Goal: Information Seeking & Learning: Find contact information

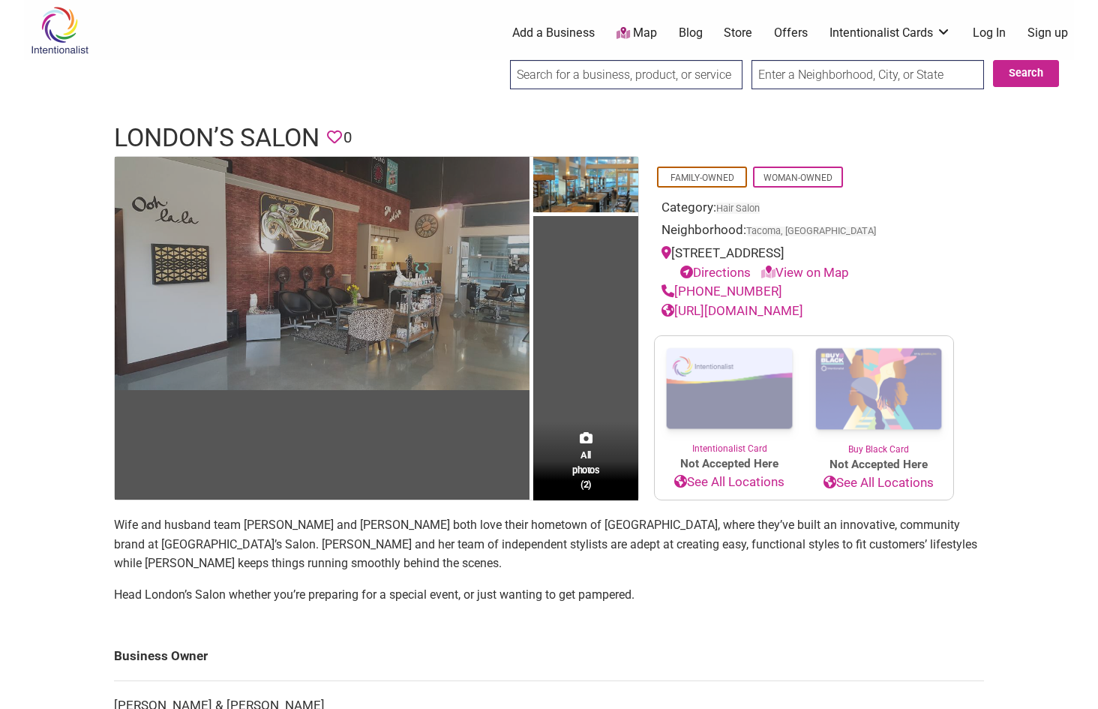
click at [474, 297] on img at bounding box center [322, 273] width 415 height 233
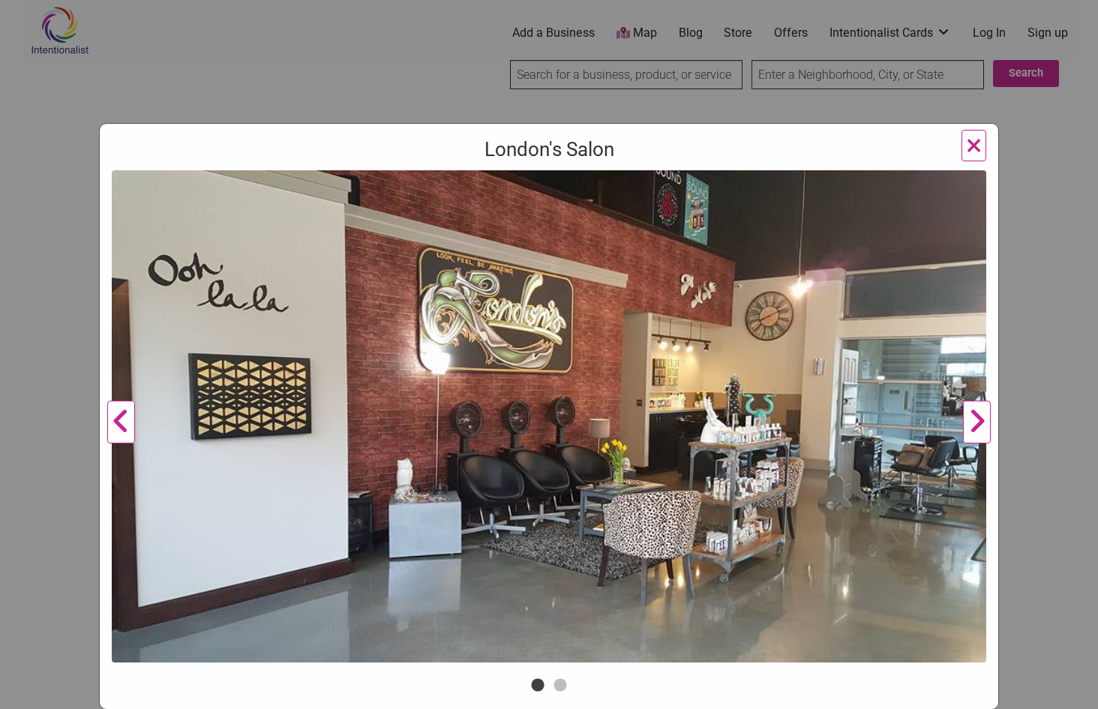
click at [983, 423] on button "Next" at bounding box center [976, 422] width 41 height 504
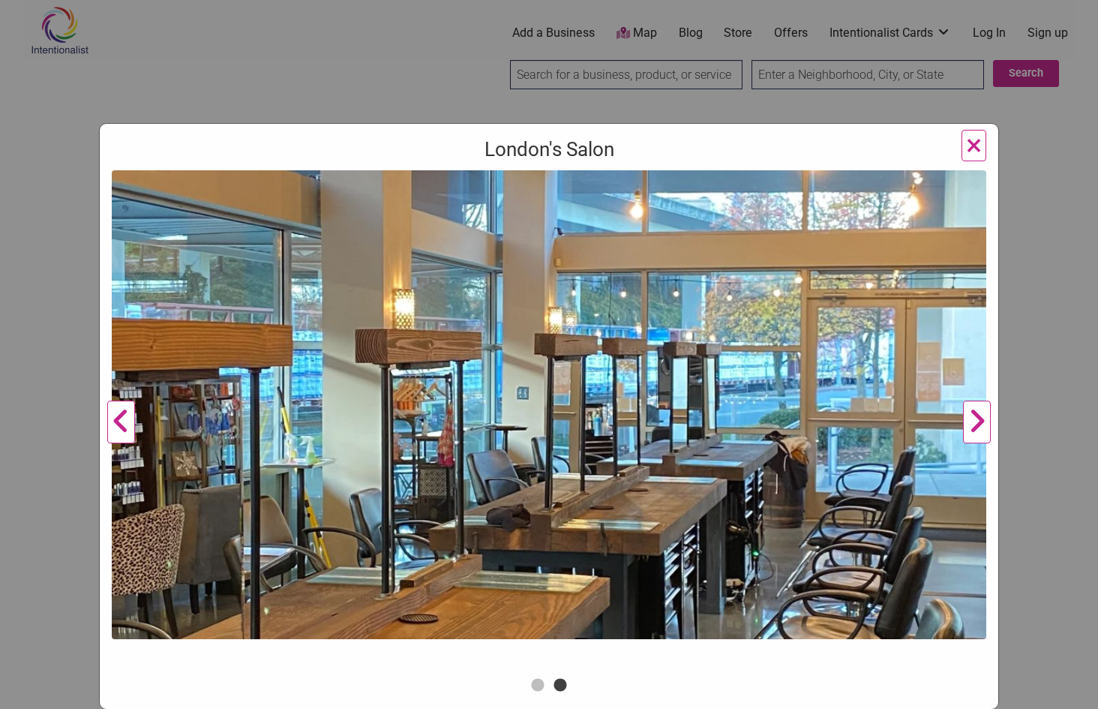
click at [983, 423] on button "Next" at bounding box center [976, 422] width 41 height 504
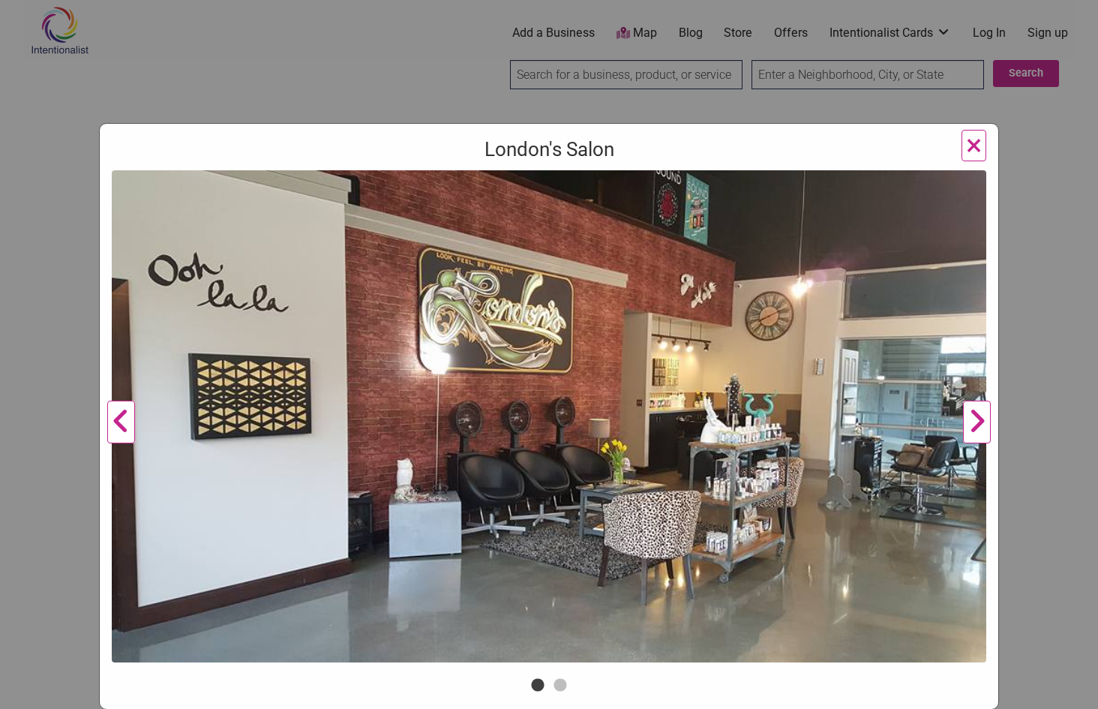
click at [983, 423] on button "Next" at bounding box center [976, 422] width 41 height 504
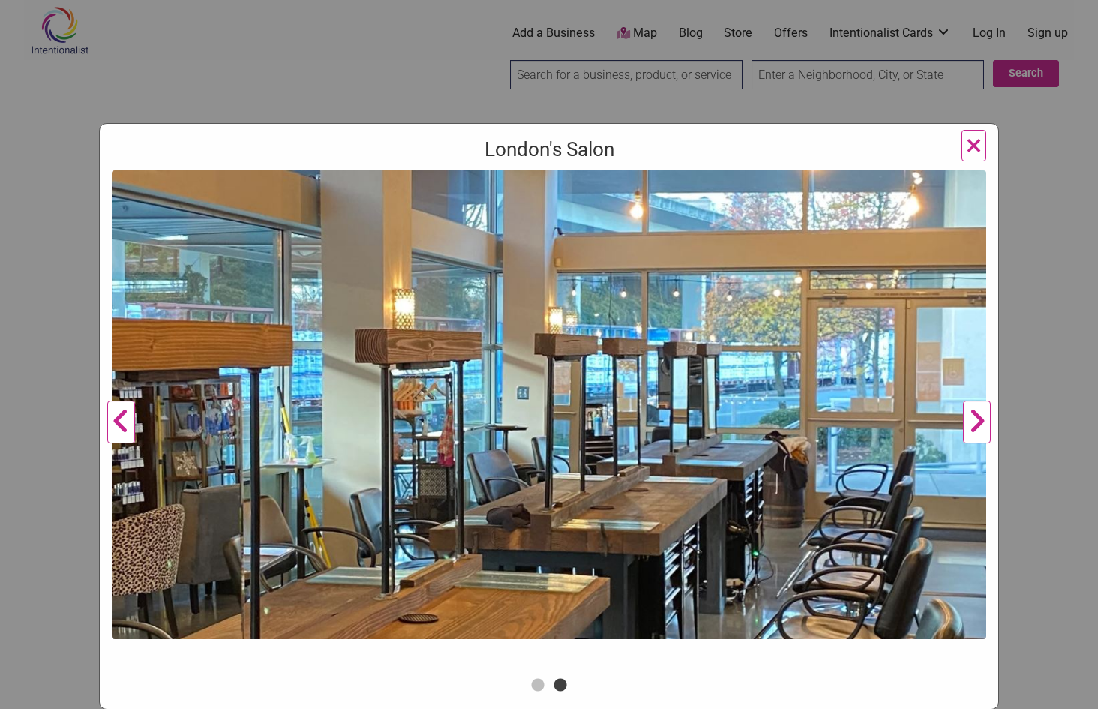
click at [983, 423] on button "Next" at bounding box center [976, 422] width 41 height 504
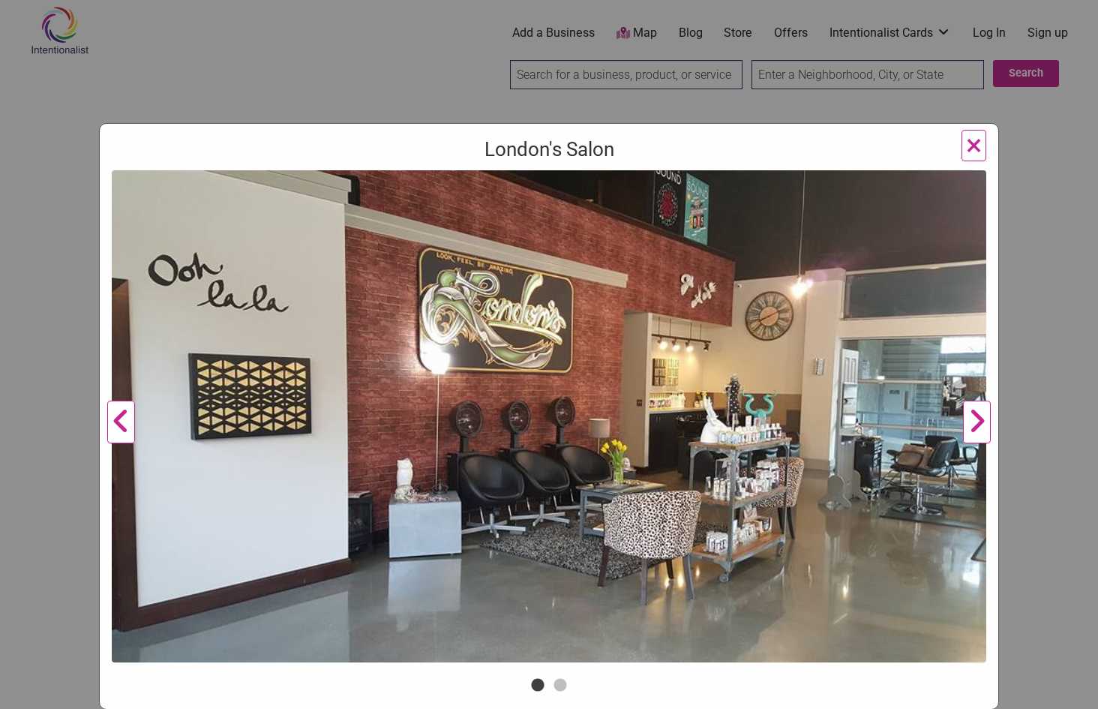
click at [983, 423] on button "Next" at bounding box center [976, 422] width 41 height 504
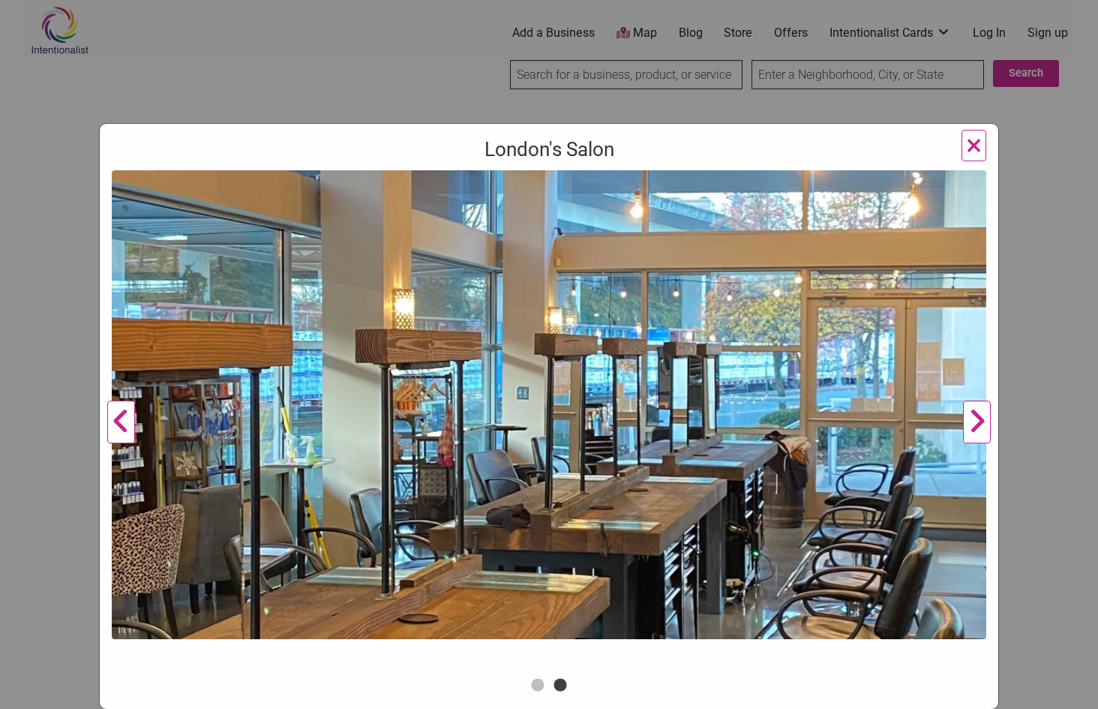
click at [983, 423] on button "Next" at bounding box center [976, 422] width 41 height 504
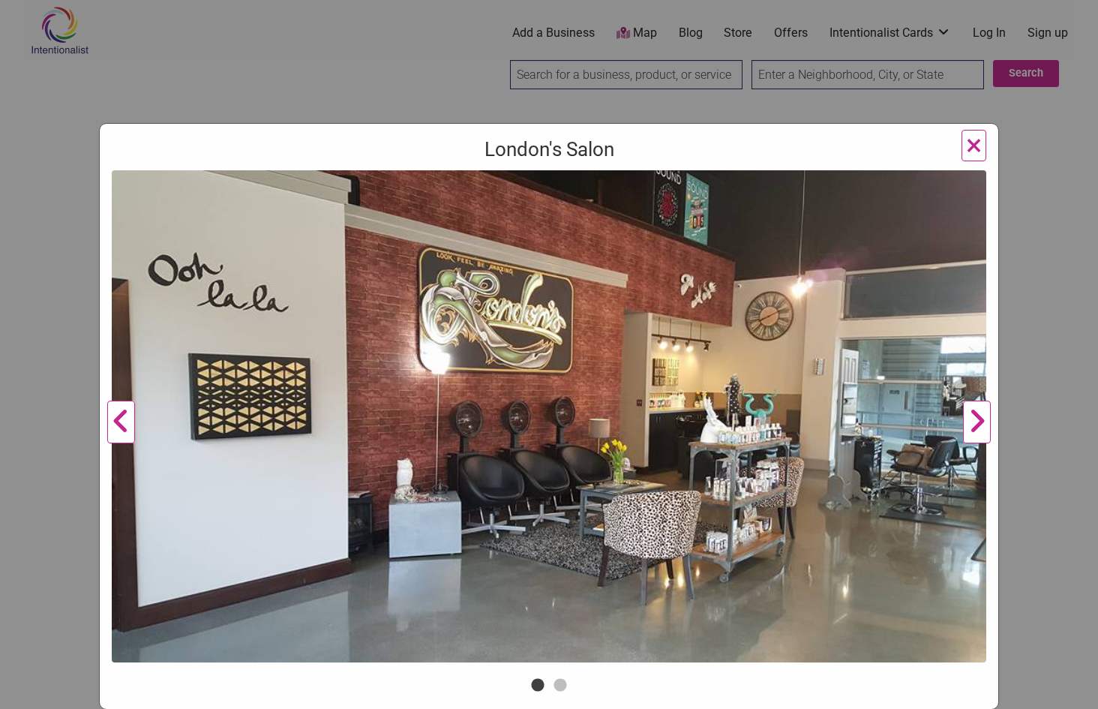
click at [983, 423] on button "Next" at bounding box center [976, 422] width 41 height 504
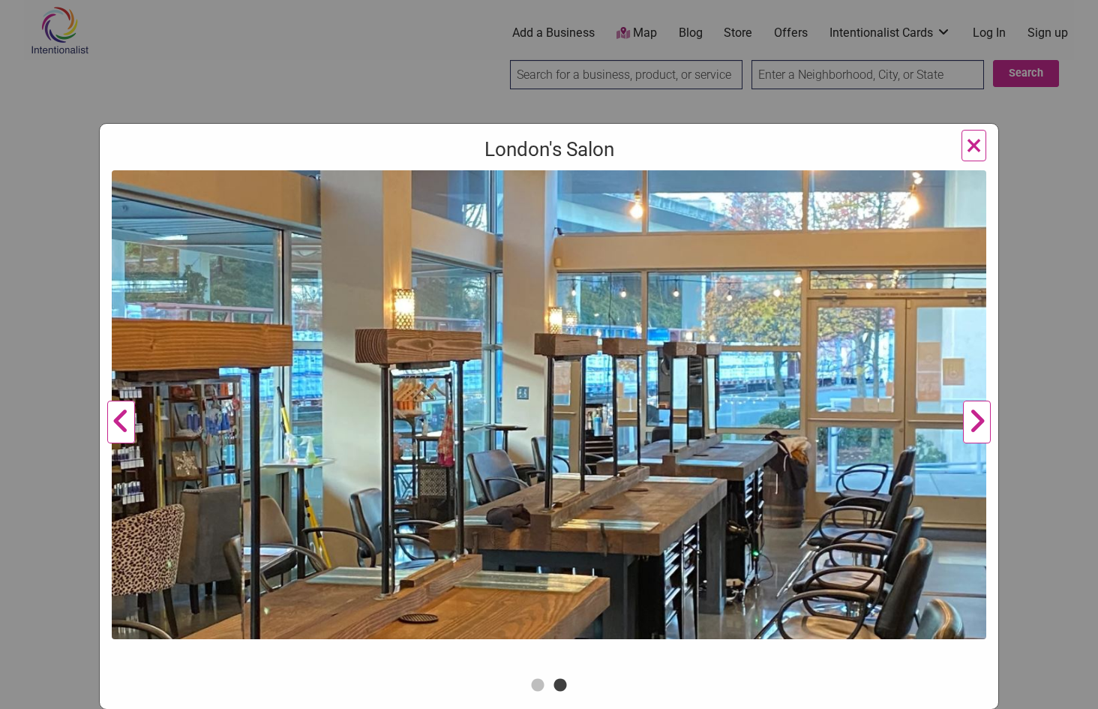
click at [983, 423] on button "Next" at bounding box center [976, 422] width 41 height 504
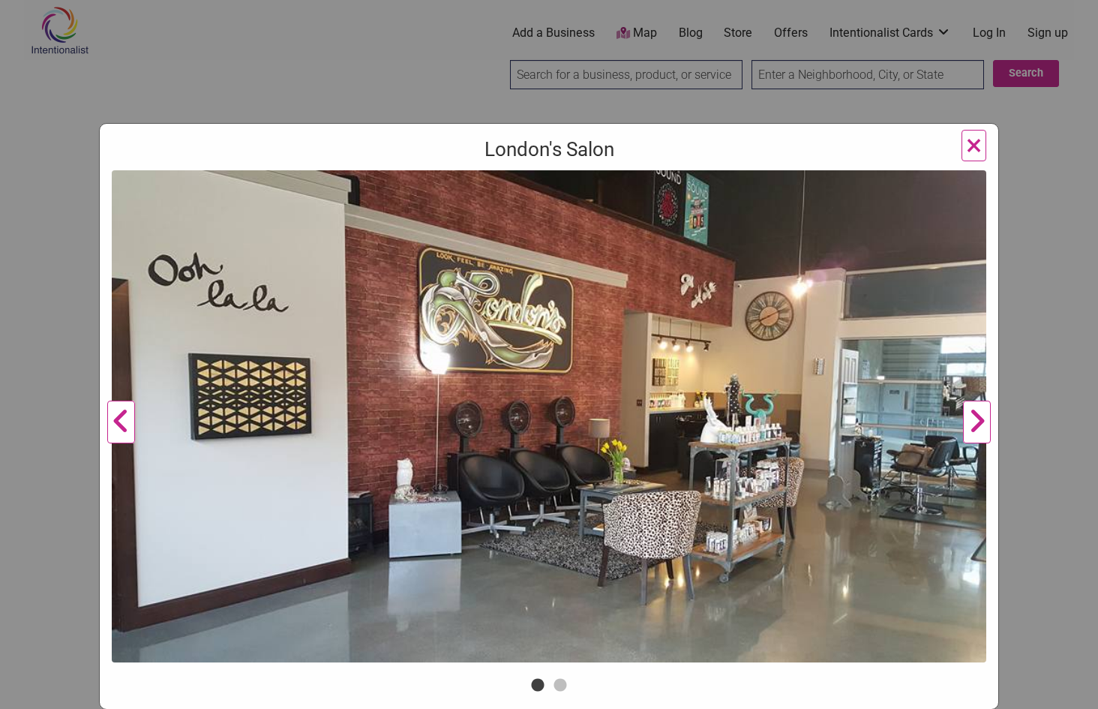
click at [983, 423] on button "Next" at bounding box center [976, 422] width 41 height 504
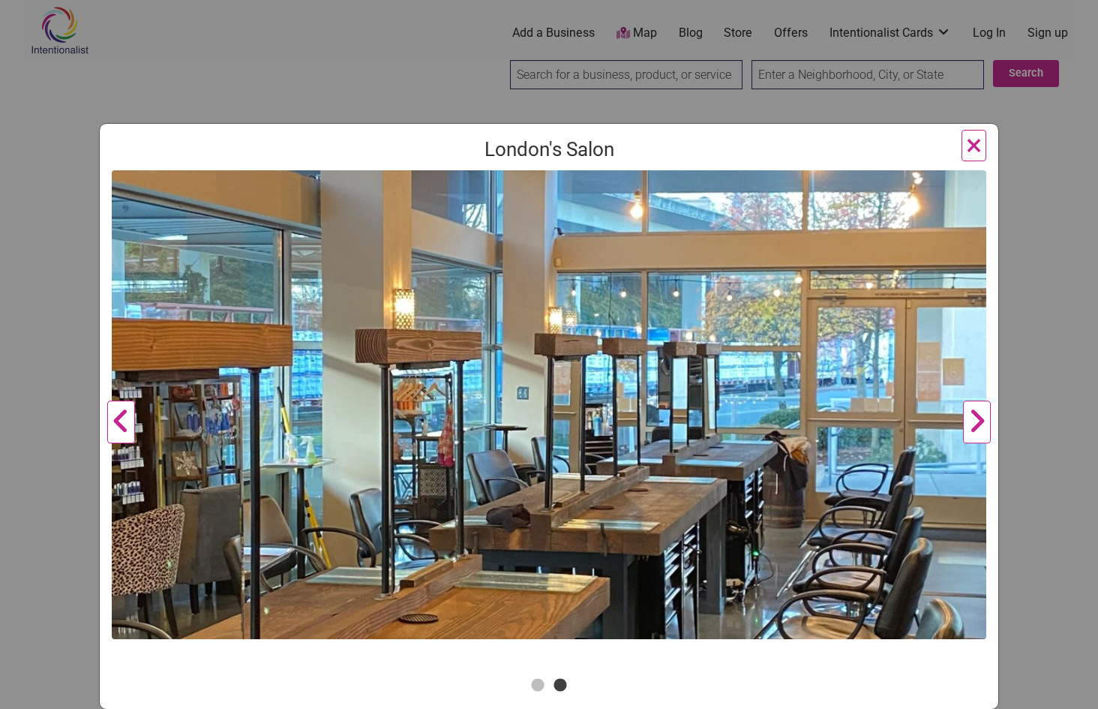
click at [983, 423] on button "Next" at bounding box center [976, 422] width 41 height 504
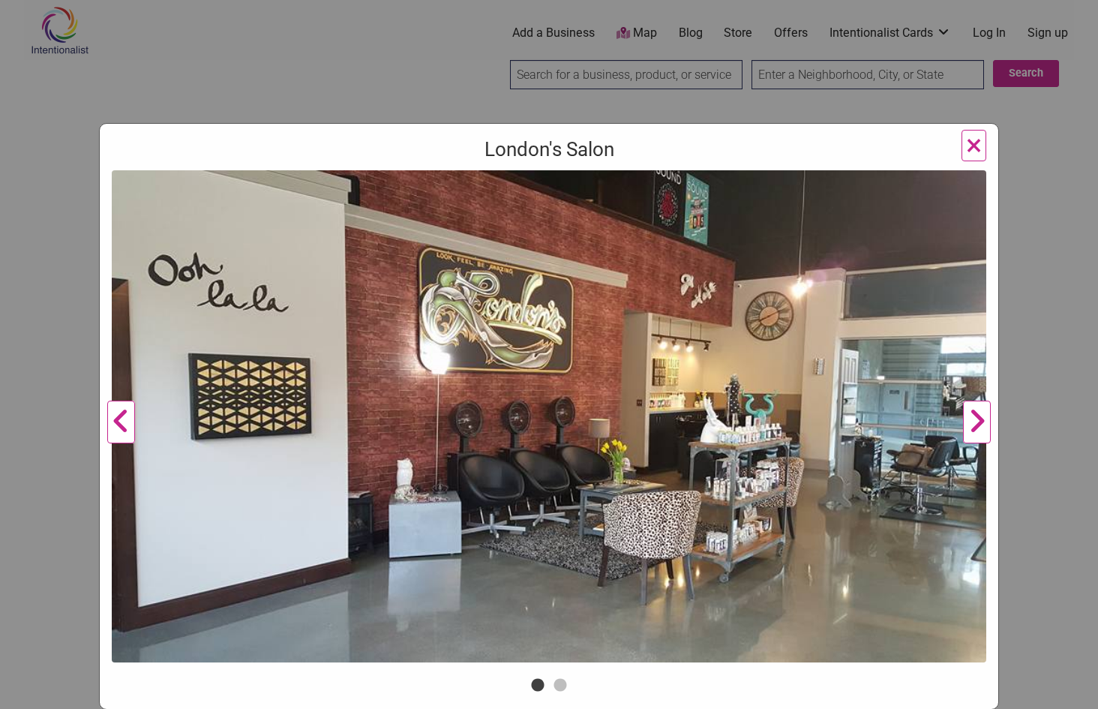
click at [983, 423] on button "Next" at bounding box center [976, 422] width 41 height 504
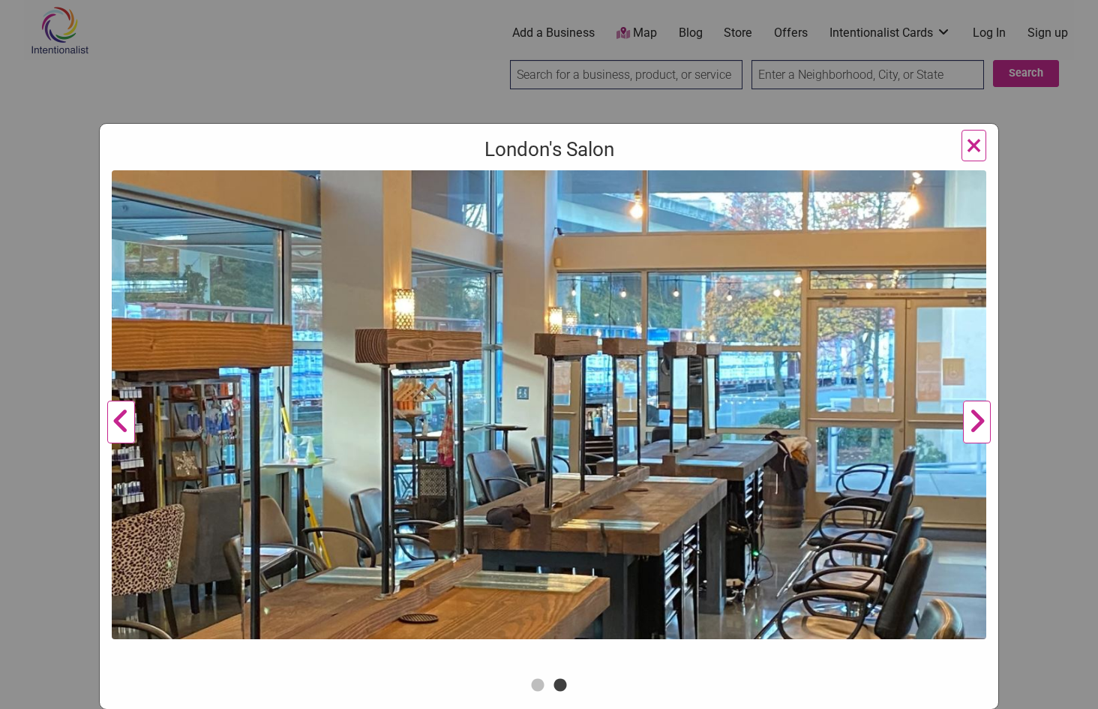
click at [983, 423] on button "Next" at bounding box center [976, 422] width 41 height 504
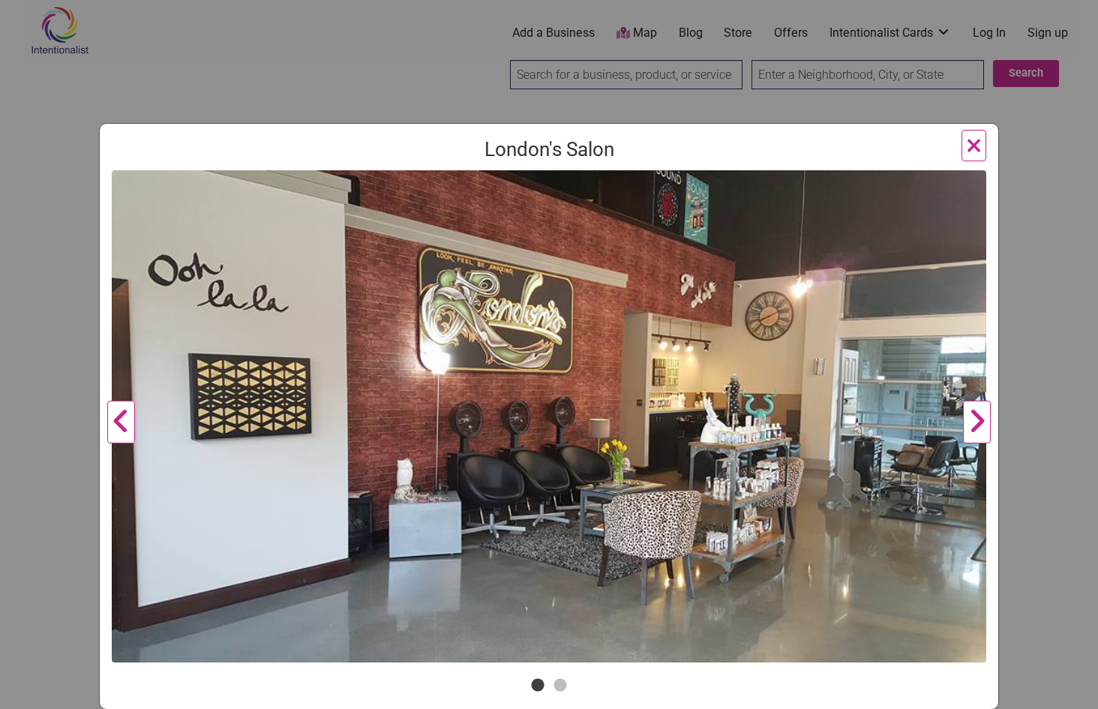
click at [983, 423] on button "Next" at bounding box center [976, 422] width 41 height 504
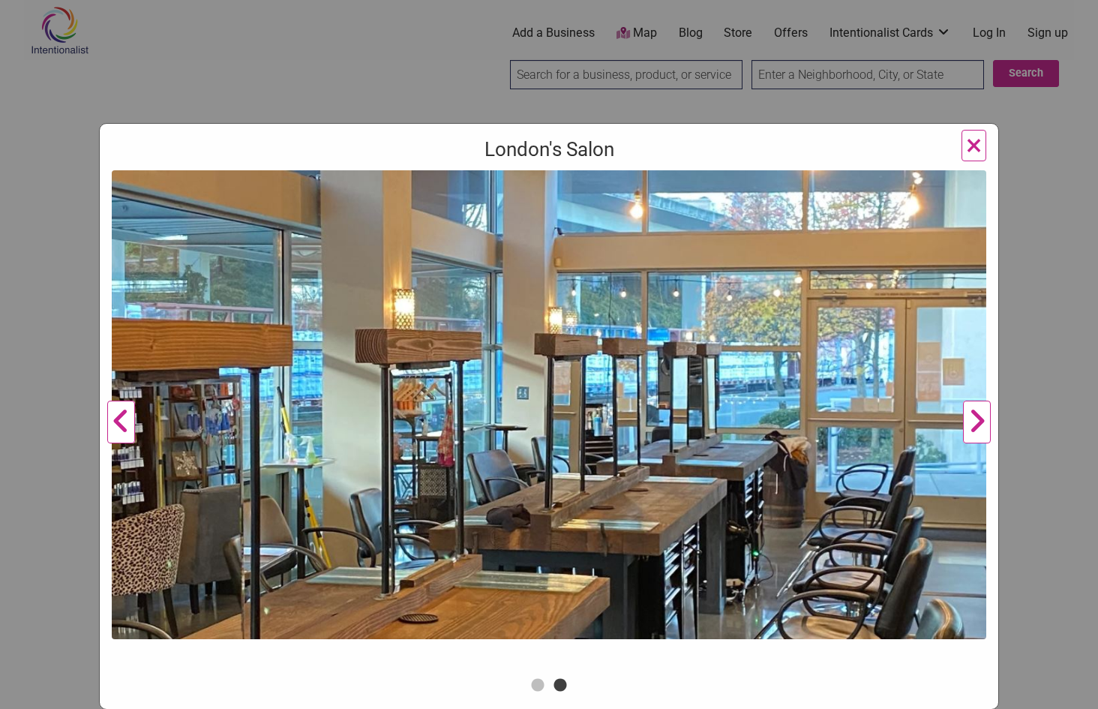
click at [983, 423] on button "Next" at bounding box center [976, 422] width 41 height 504
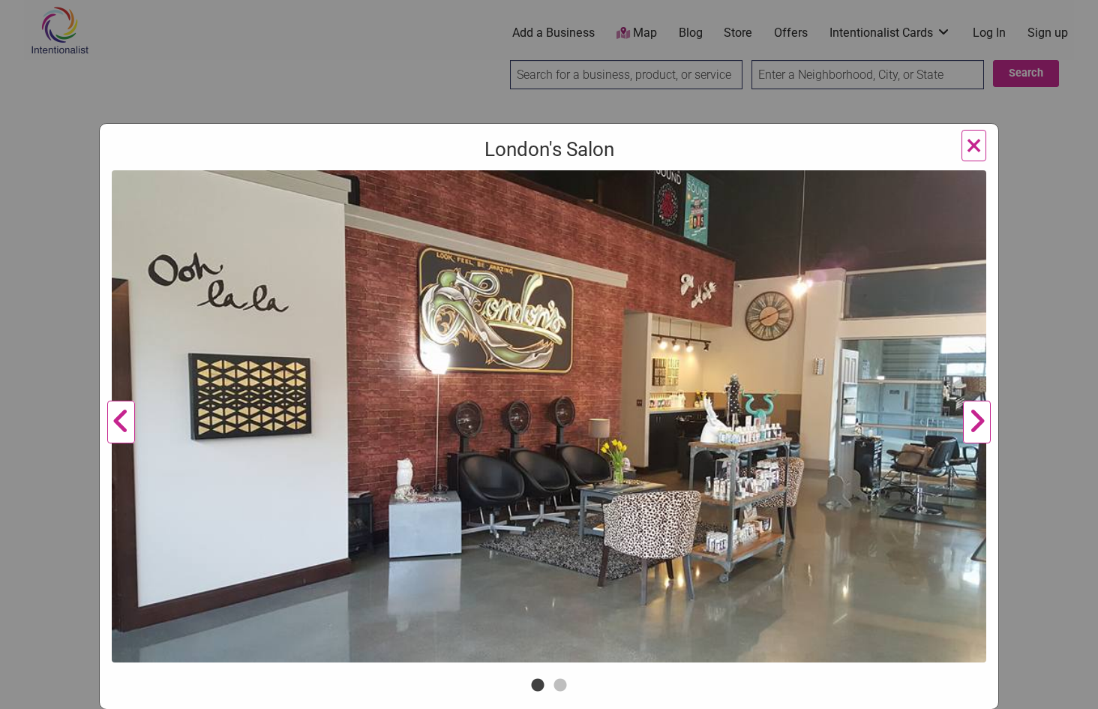
click at [983, 423] on button "Next" at bounding box center [976, 422] width 41 height 504
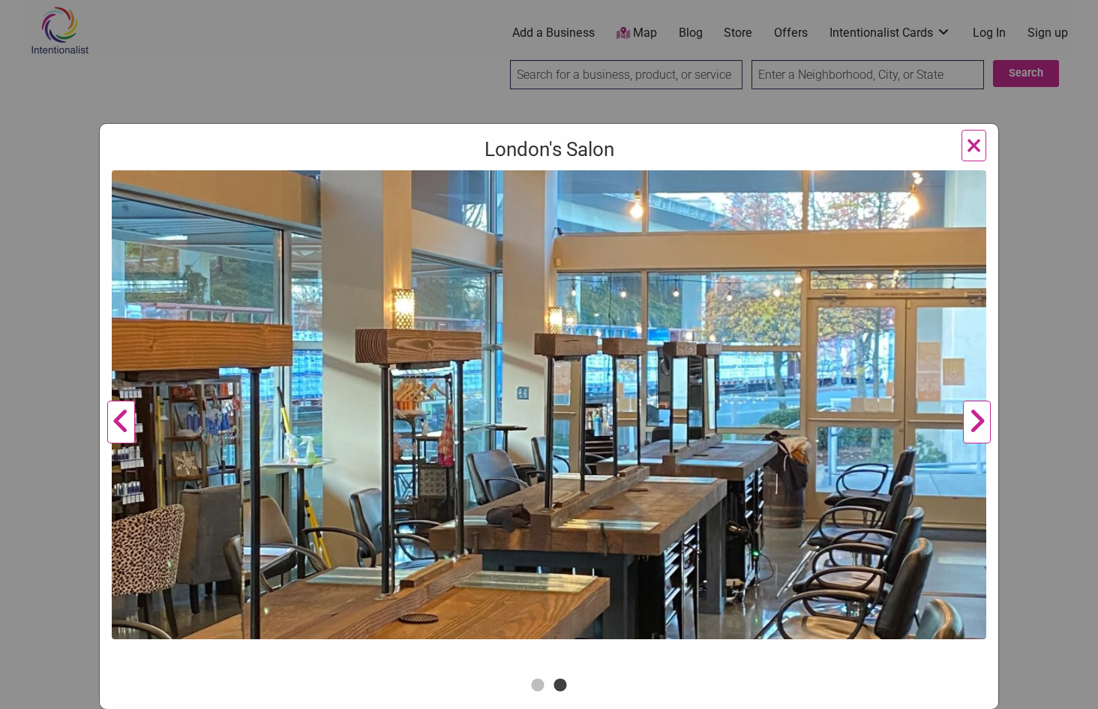
click at [983, 423] on button "Next" at bounding box center [976, 422] width 41 height 504
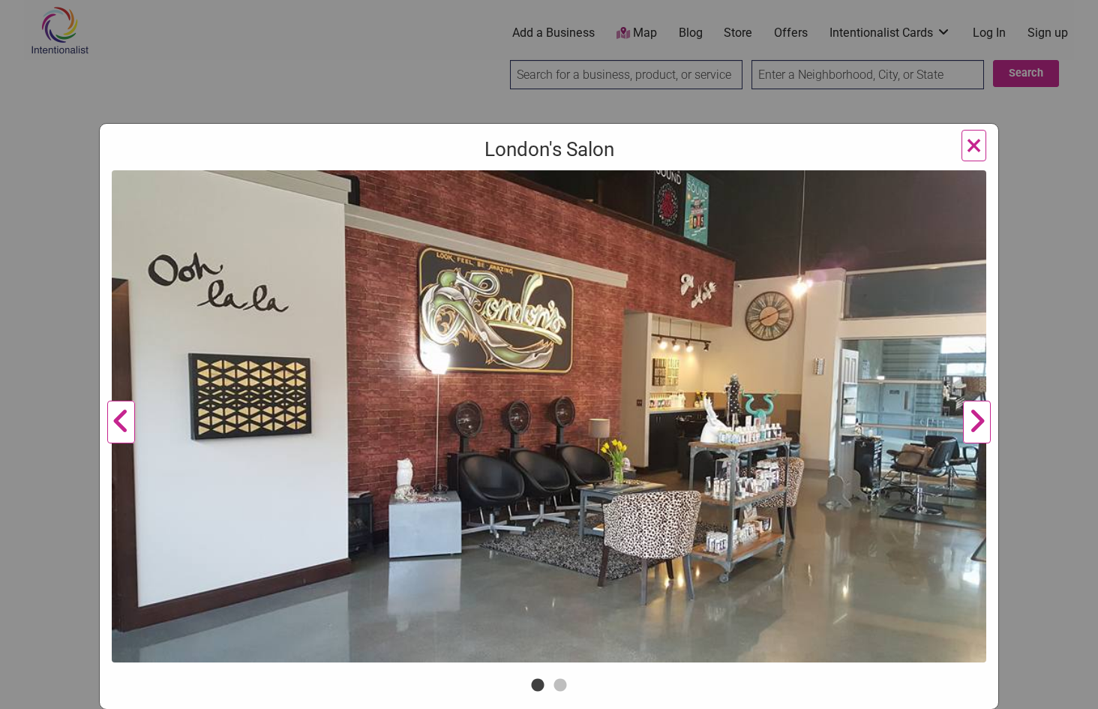
click at [983, 423] on button "Next" at bounding box center [976, 422] width 41 height 504
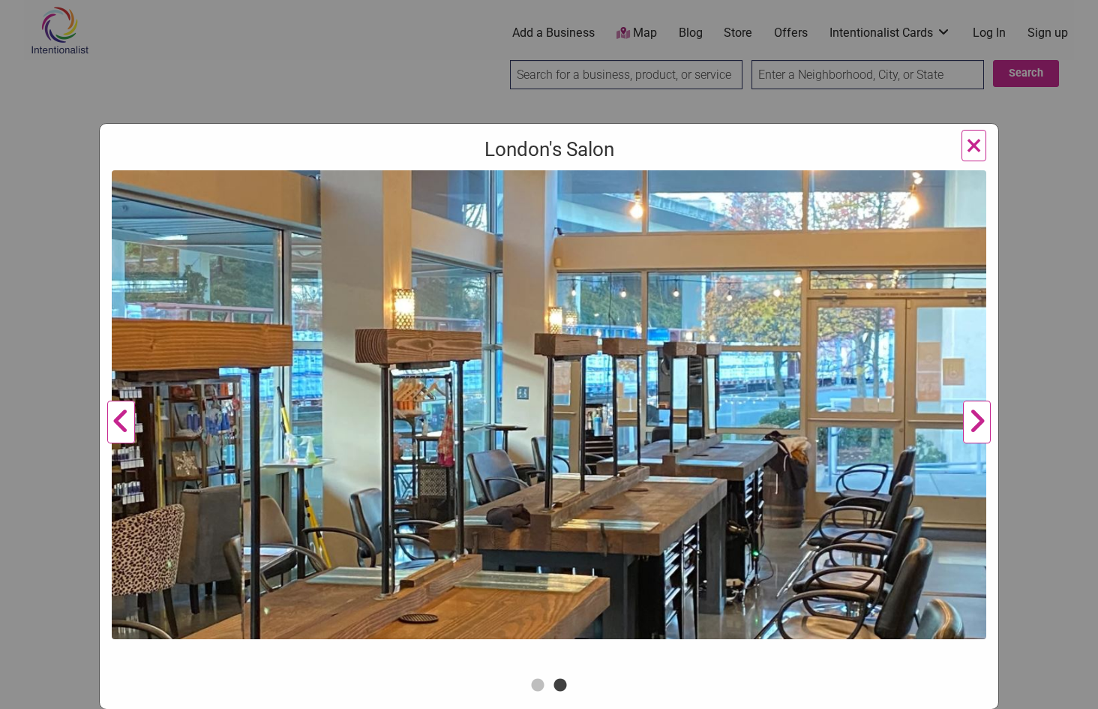
click at [983, 423] on button "Next" at bounding box center [976, 422] width 41 height 504
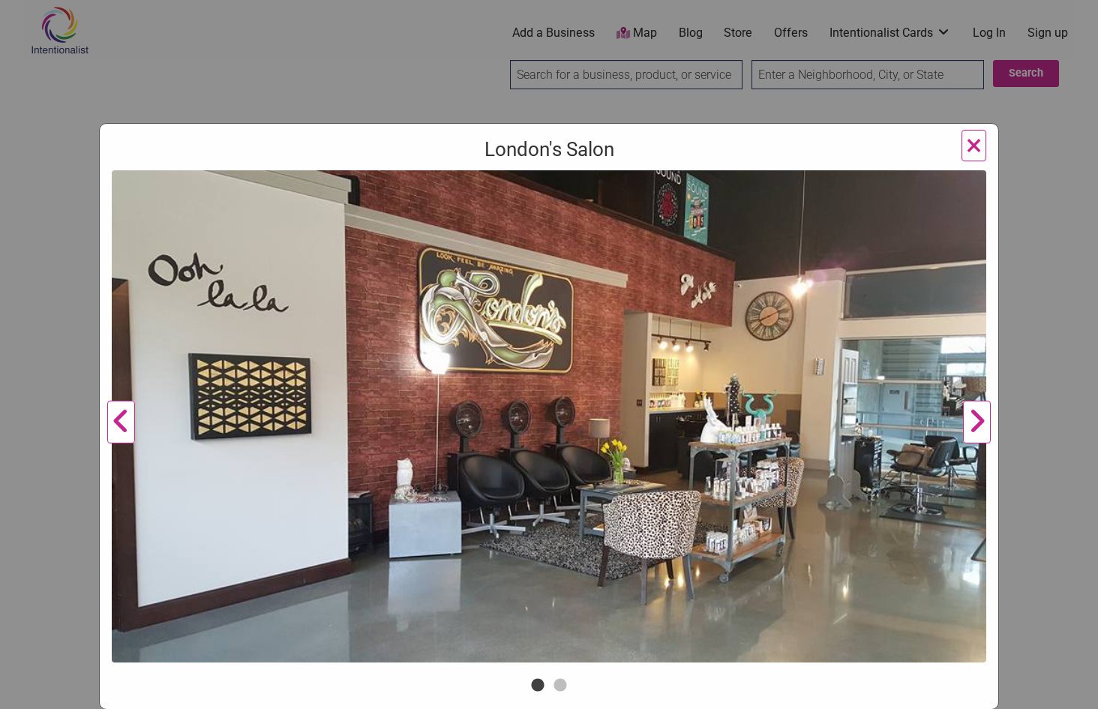
click at [977, 134] on span "×" at bounding box center [974, 145] width 16 height 35
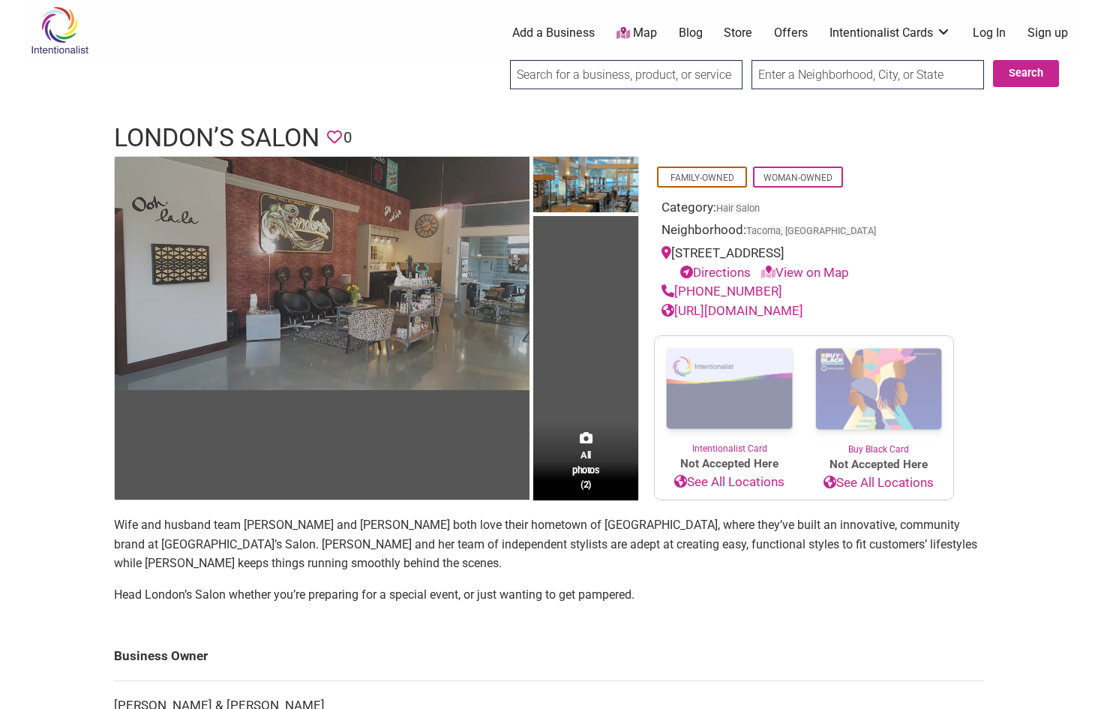
click at [393, 346] on img at bounding box center [322, 273] width 415 height 233
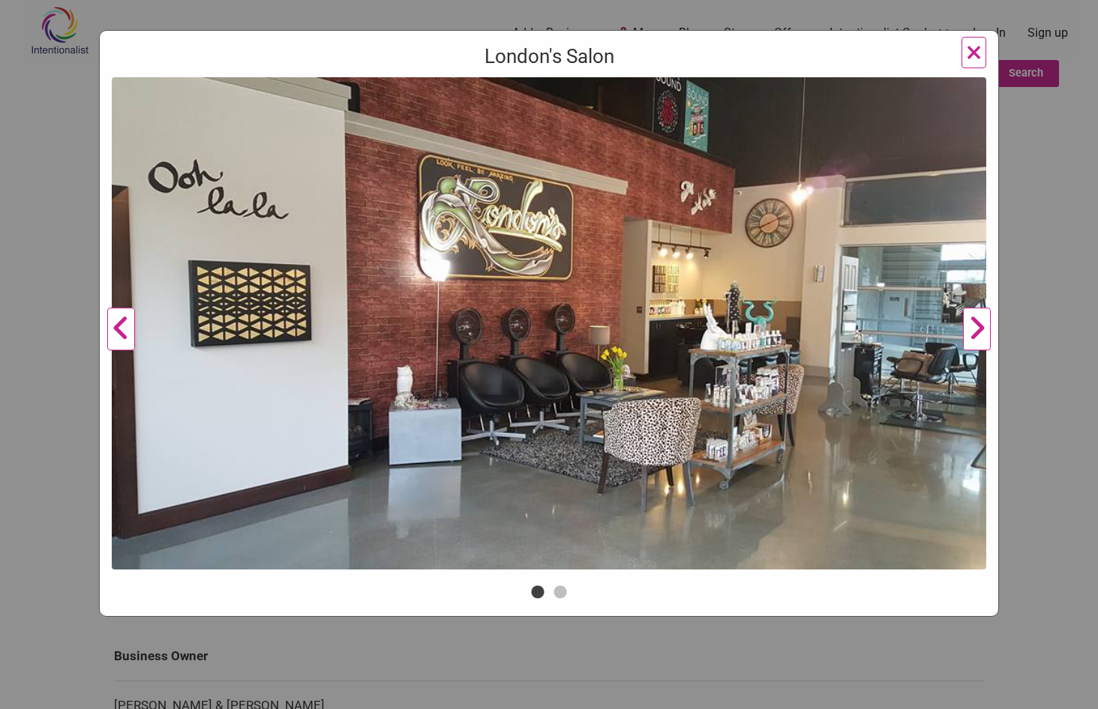
scroll to position [0, 0]
click at [979, 332] on button "Next" at bounding box center [976, 329] width 41 height 504
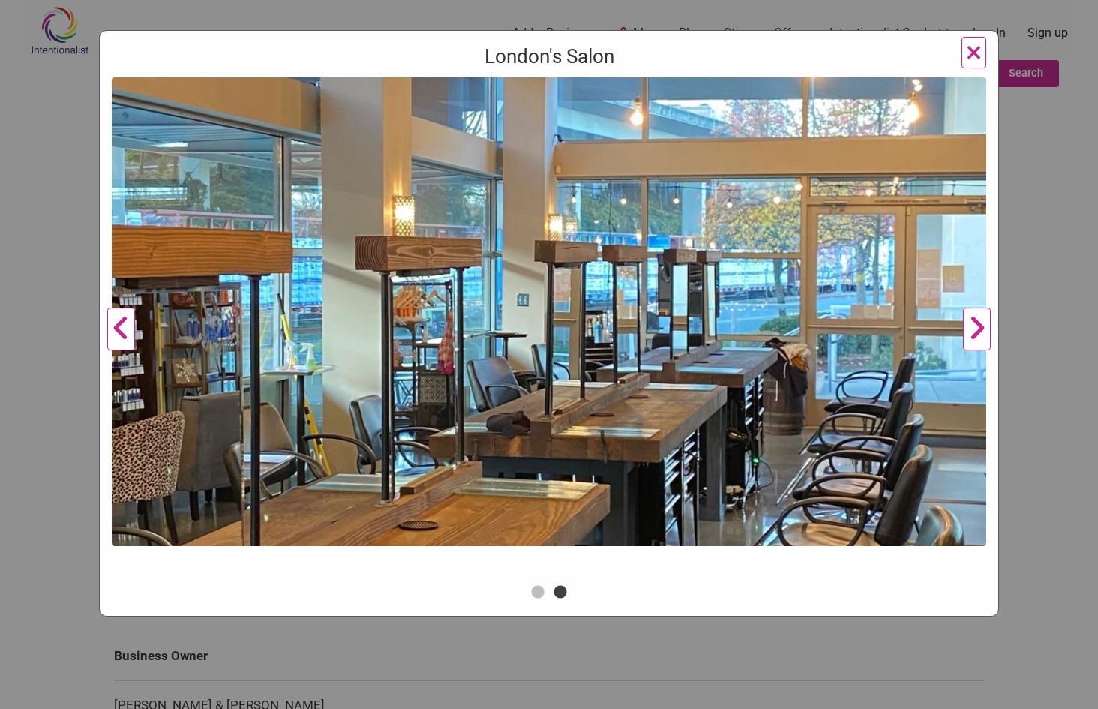
click at [979, 332] on button "Next" at bounding box center [976, 329] width 41 height 504
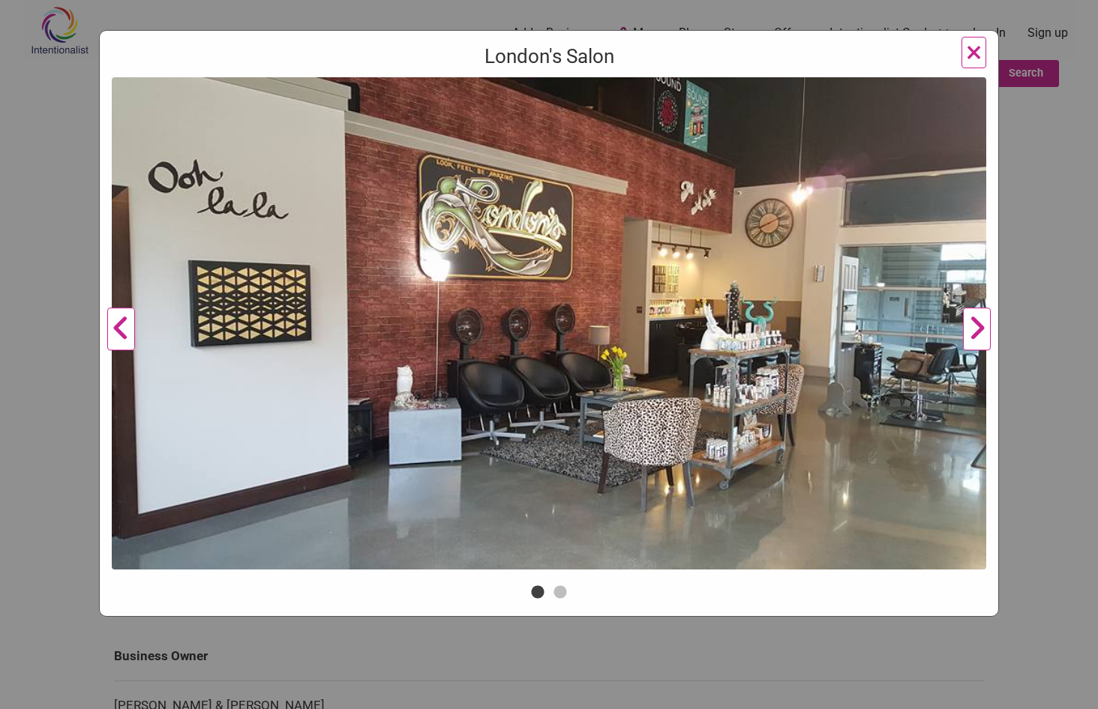
click at [979, 332] on button "Next" at bounding box center [976, 329] width 41 height 504
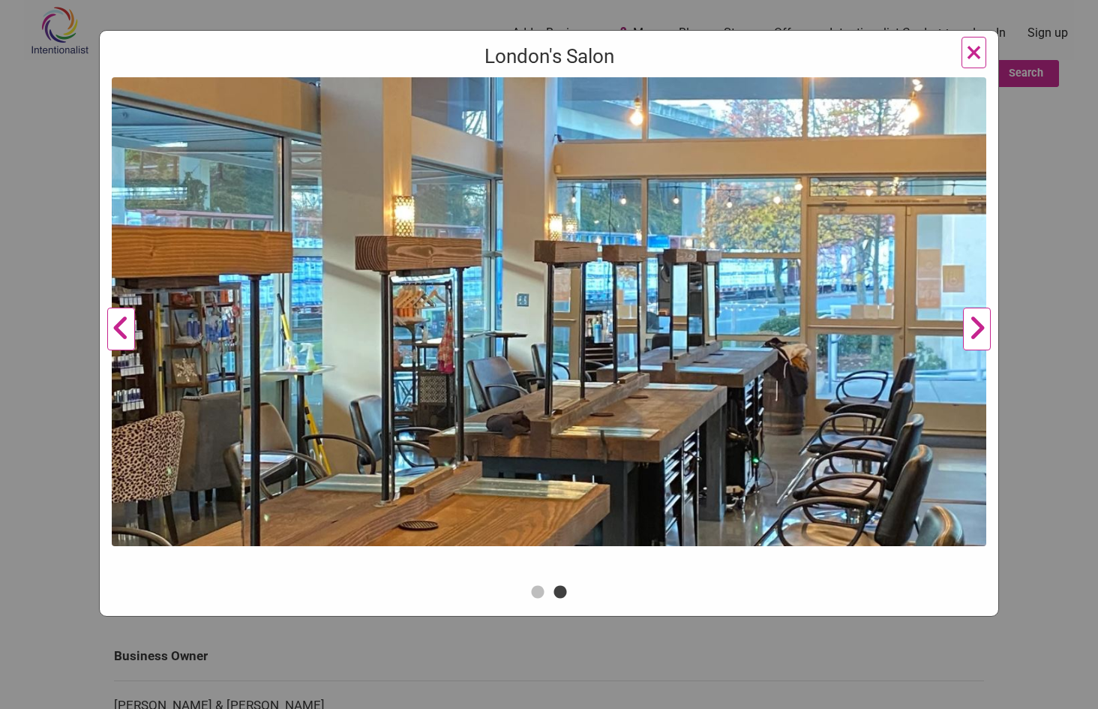
click at [979, 332] on button "Next" at bounding box center [976, 329] width 41 height 504
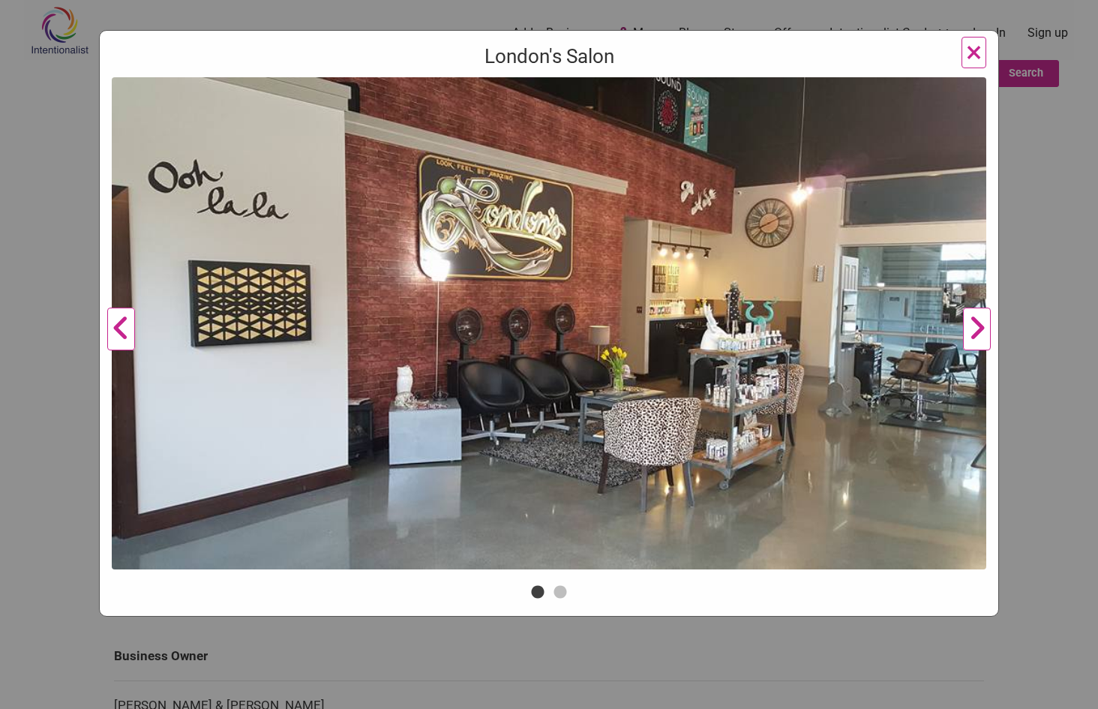
click at [979, 332] on button "Next" at bounding box center [976, 329] width 41 height 504
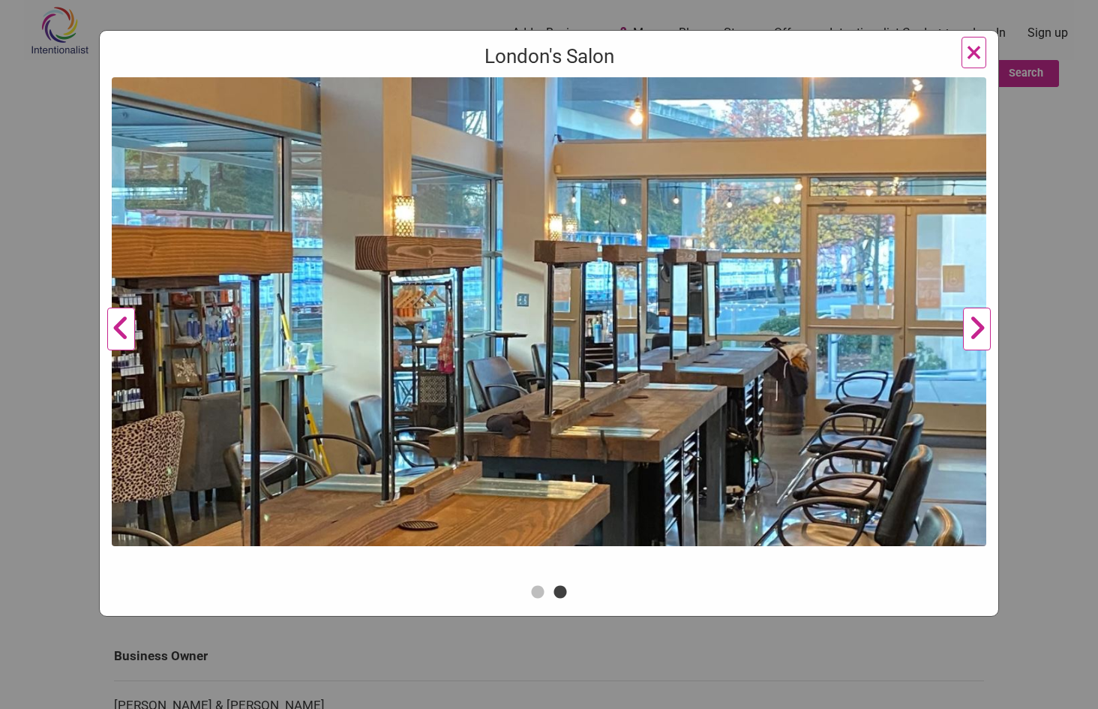
click at [979, 332] on button "Next" at bounding box center [976, 329] width 41 height 504
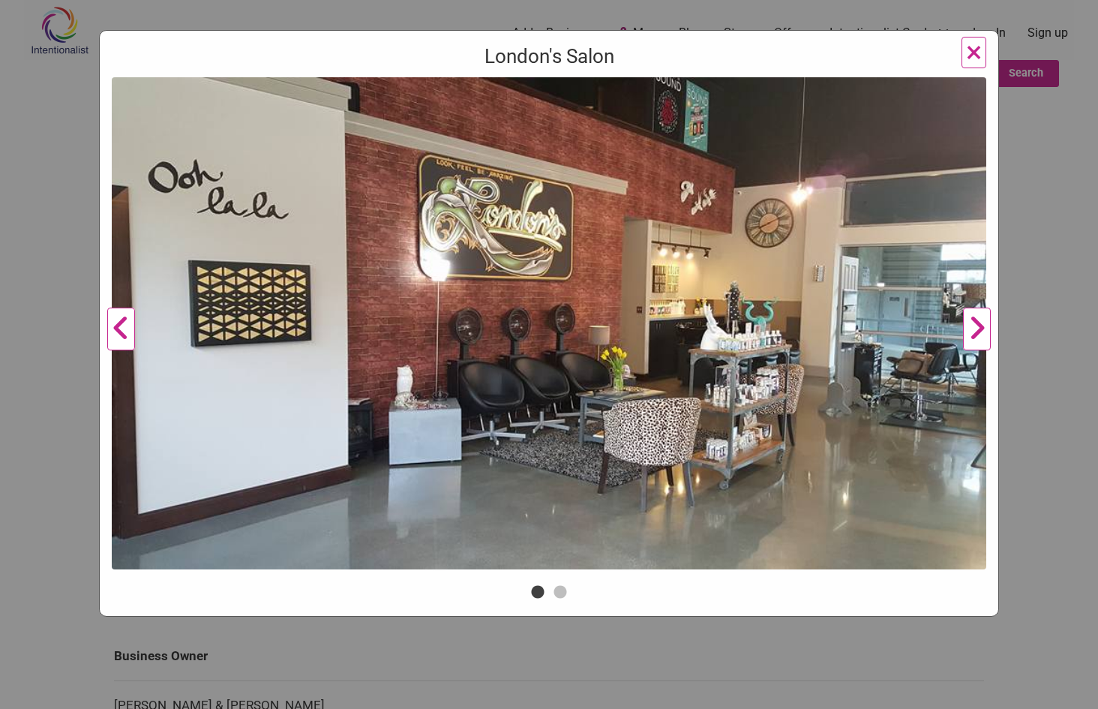
click at [121, 336] on button "Previous" at bounding box center [121, 329] width 41 height 504
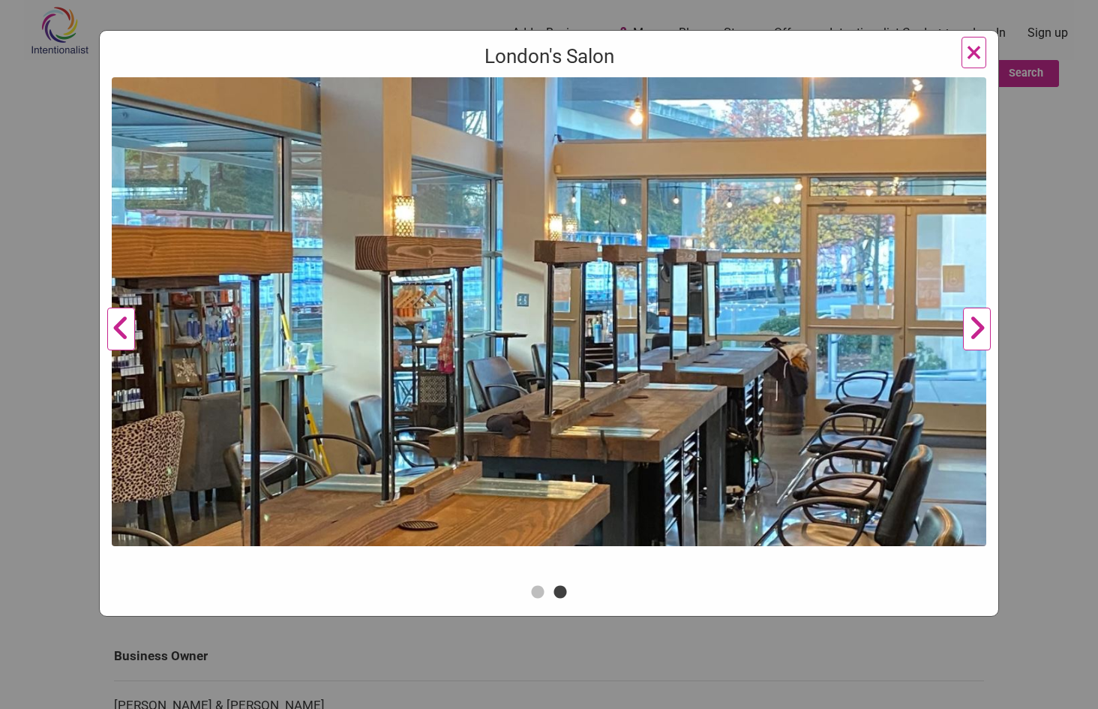
click at [121, 336] on button "Previous" at bounding box center [121, 329] width 41 height 504
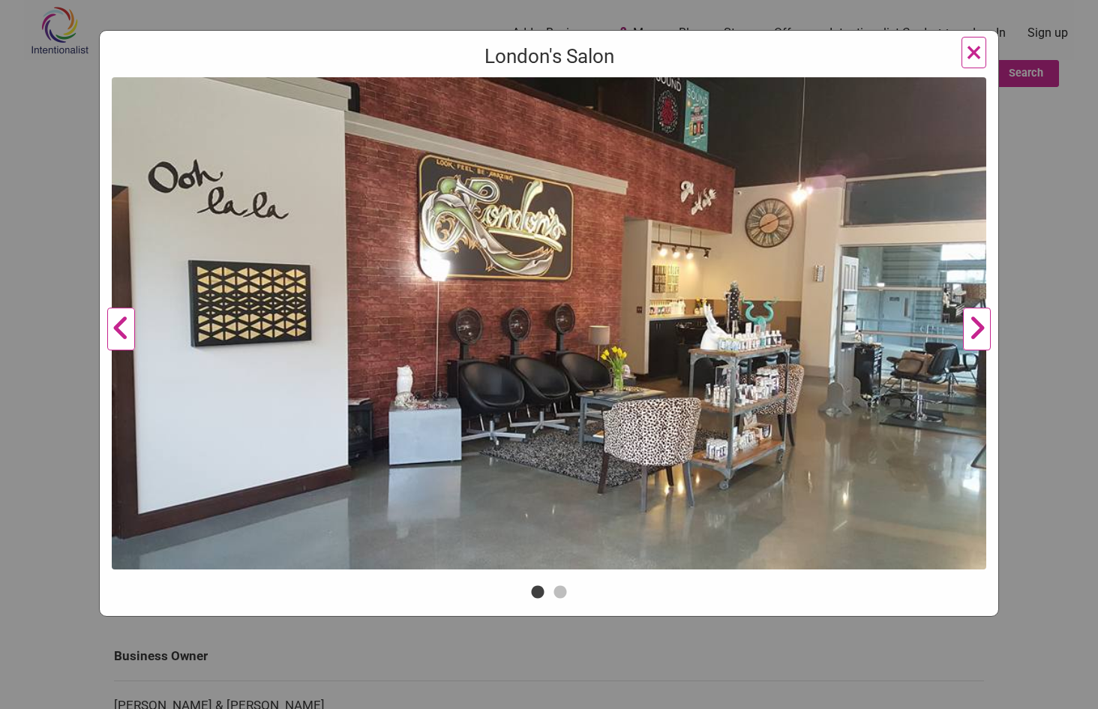
click at [121, 336] on button "Previous" at bounding box center [121, 329] width 41 height 504
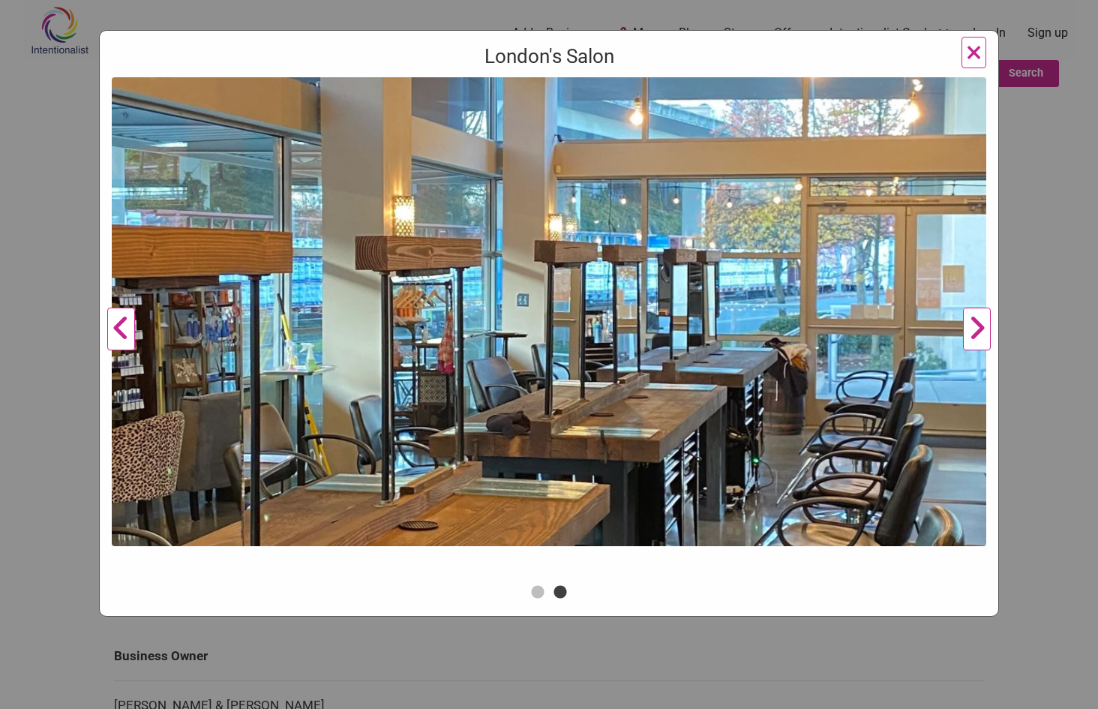
click at [134, 337] on button "Previous" at bounding box center [121, 329] width 41 height 504
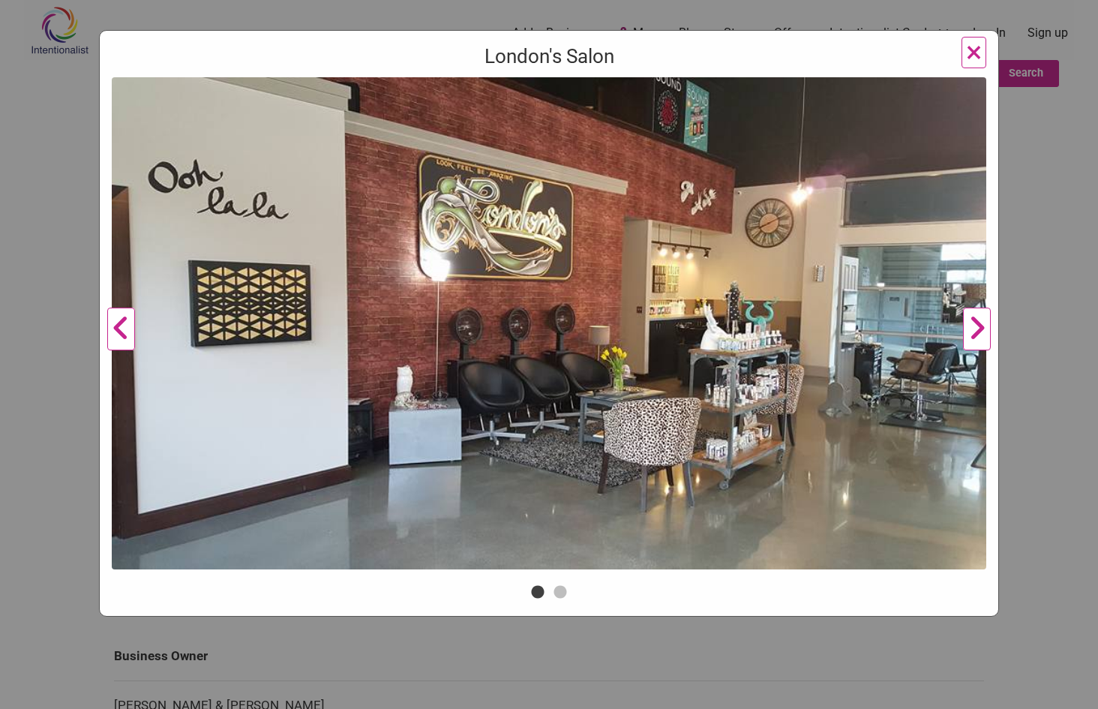
click at [116, 329] on button "Previous" at bounding box center [121, 329] width 41 height 504
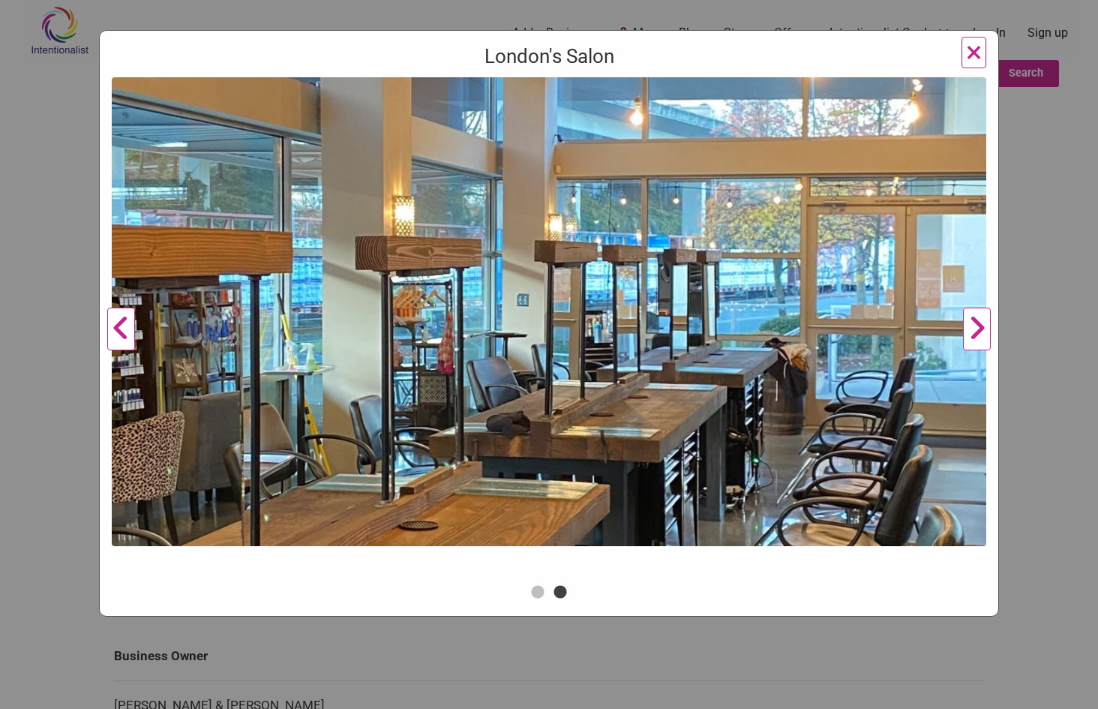
click at [978, 335] on button "Next" at bounding box center [976, 329] width 41 height 504
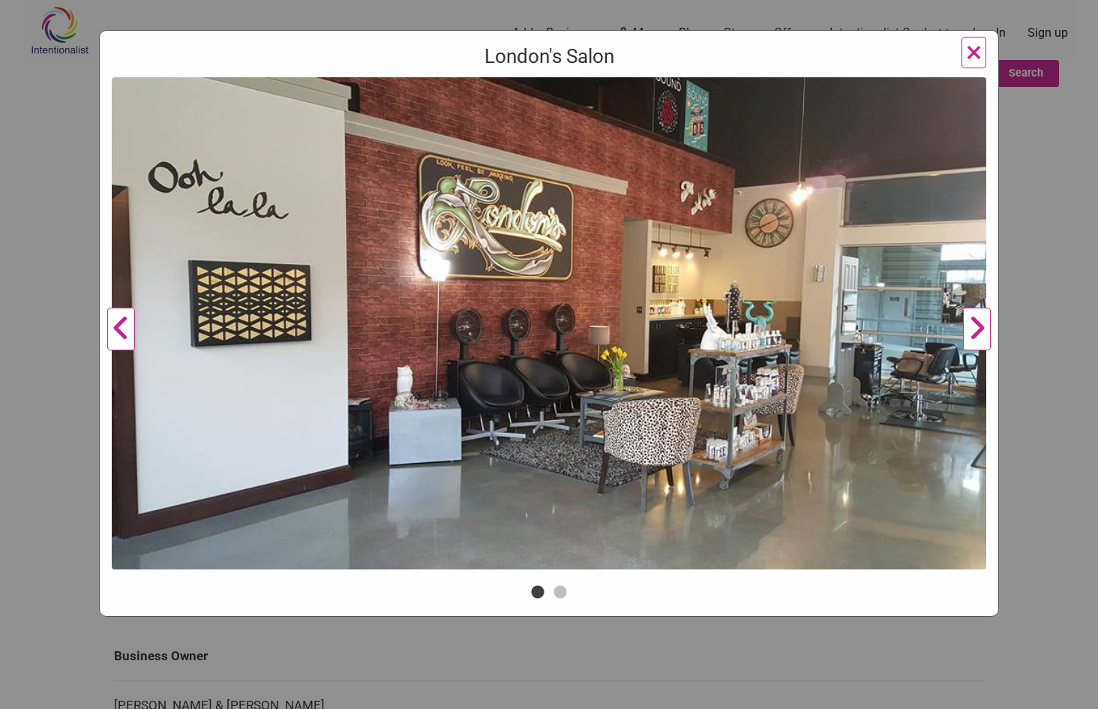
click at [978, 335] on button "Next" at bounding box center [976, 329] width 41 height 504
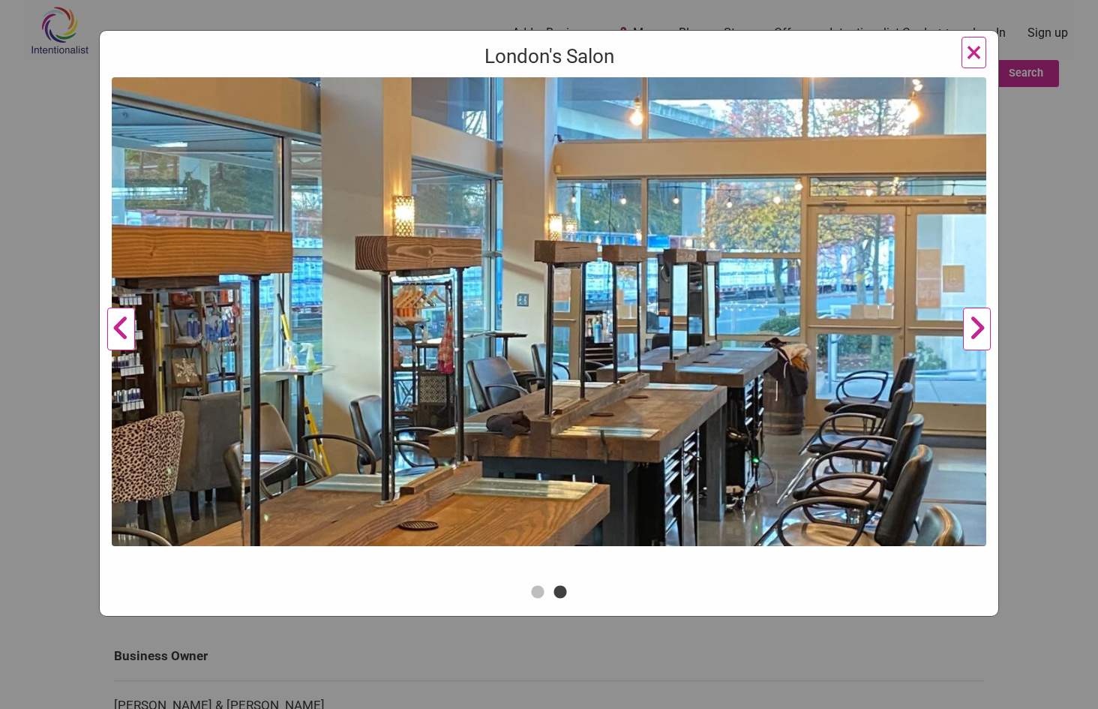
click at [978, 335] on button "Next" at bounding box center [976, 329] width 41 height 504
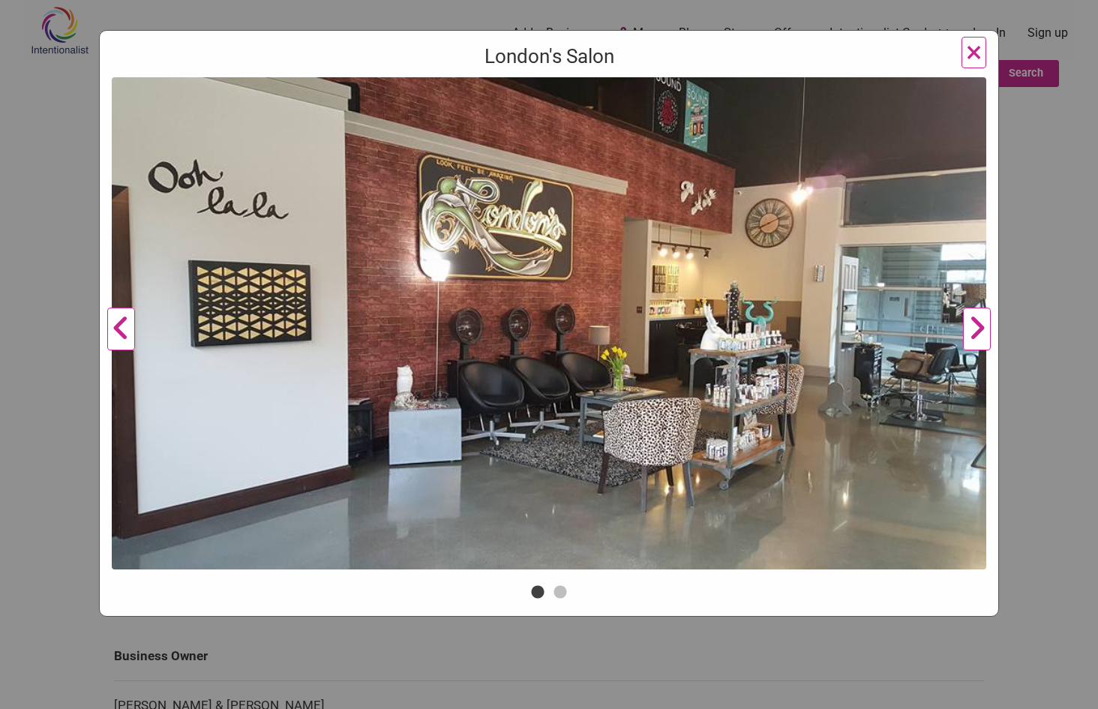
click at [978, 335] on button "Next" at bounding box center [976, 329] width 41 height 504
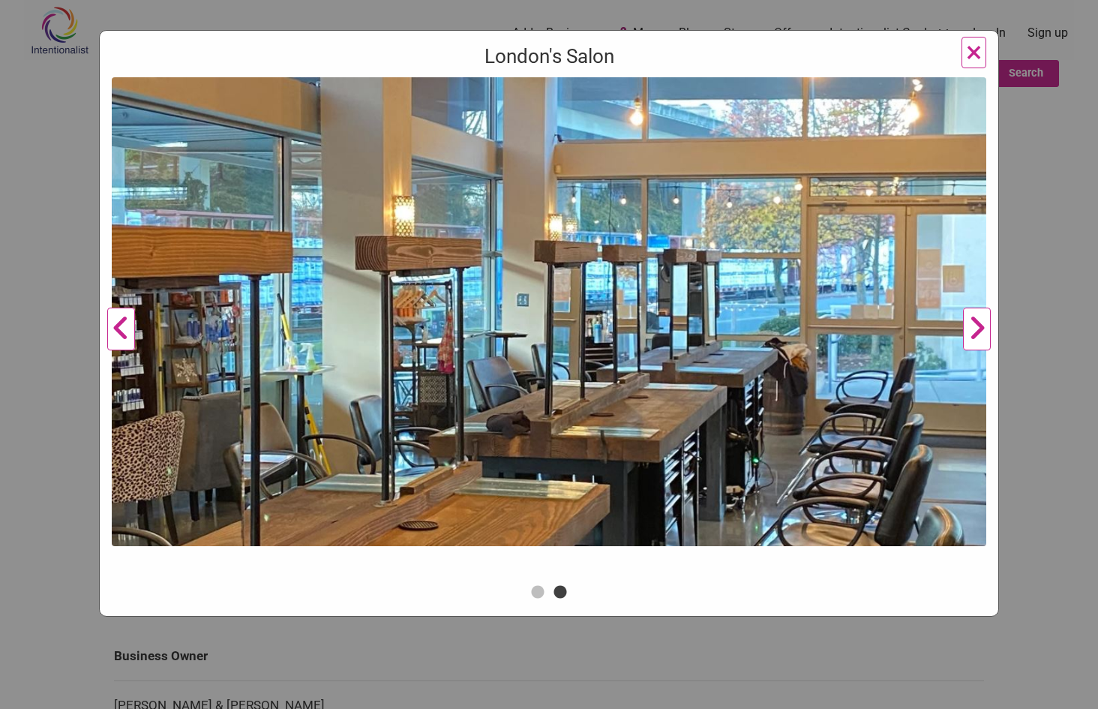
click at [978, 335] on button "Next" at bounding box center [976, 329] width 41 height 504
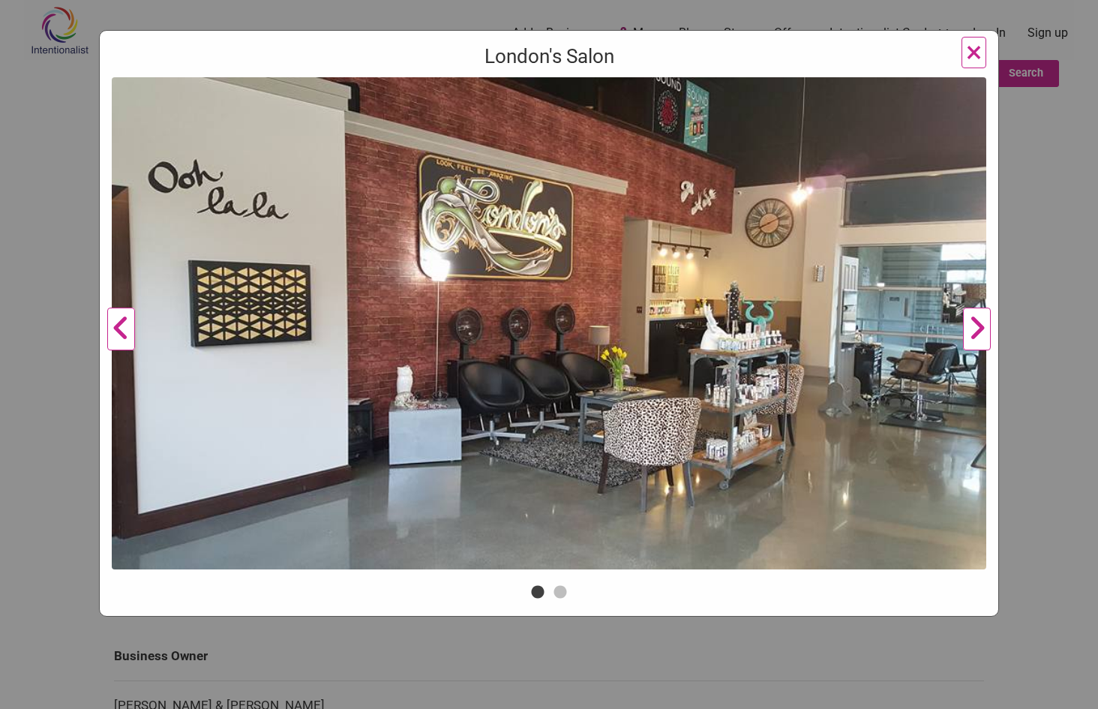
click at [978, 335] on button "Next" at bounding box center [976, 329] width 41 height 504
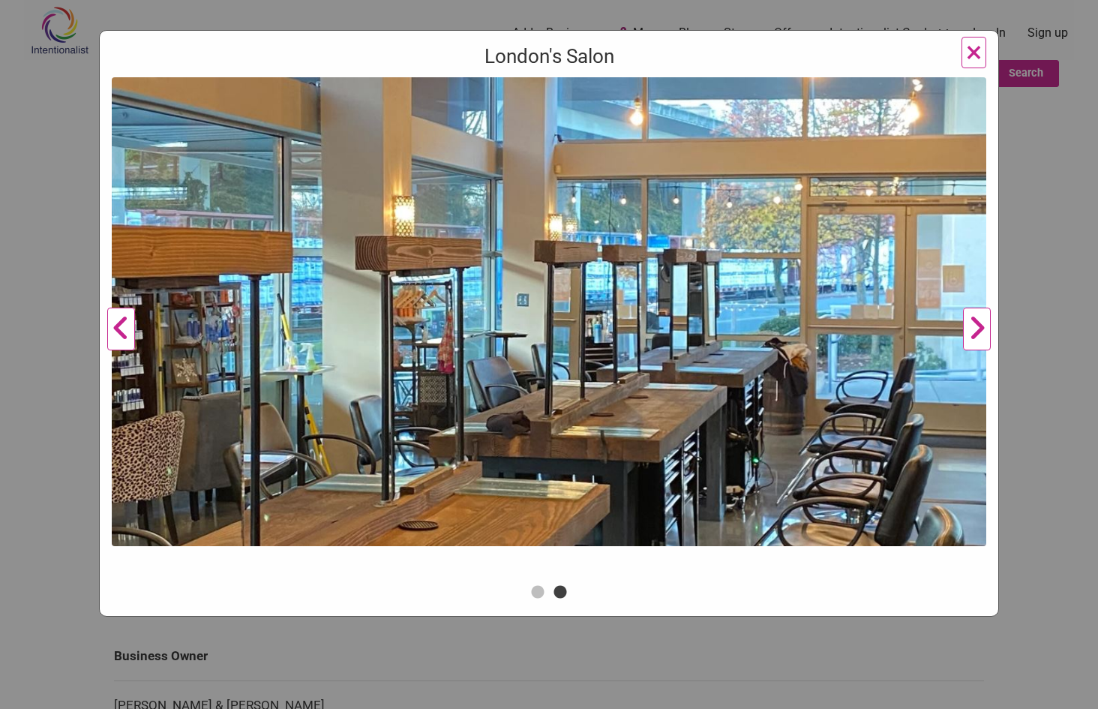
click at [978, 335] on button "Next" at bounding box center [976, 329] width 41 height 504
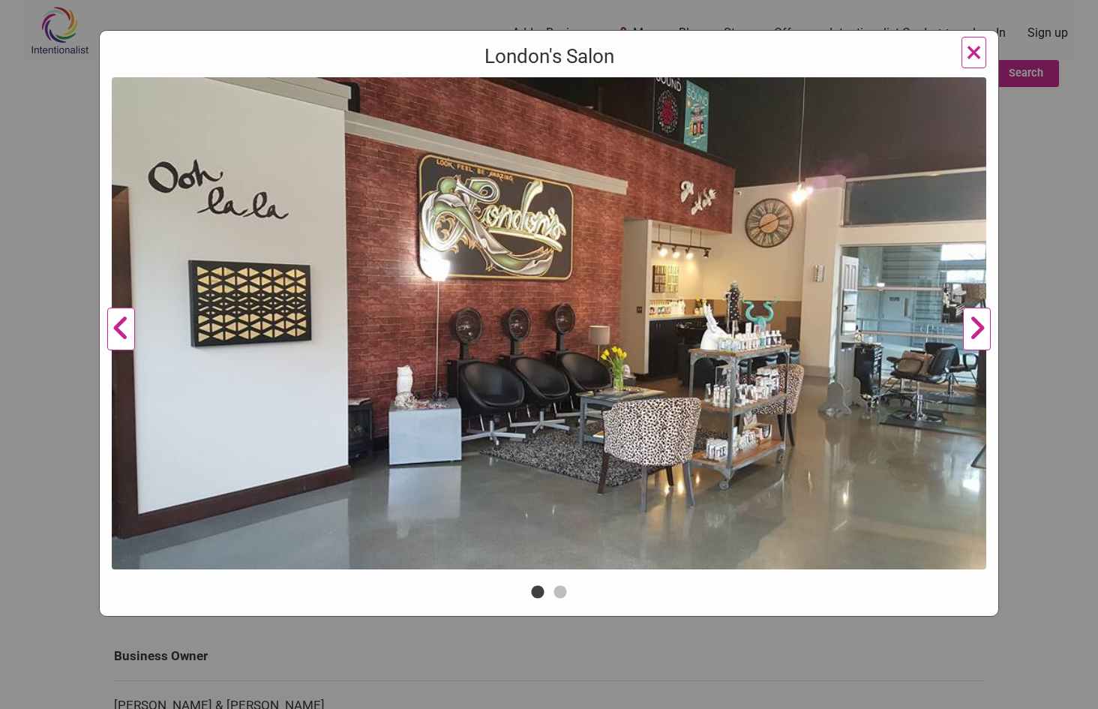
click at [978, 335] on button "Next" at bounding box center [976, 329] width 41 height 504
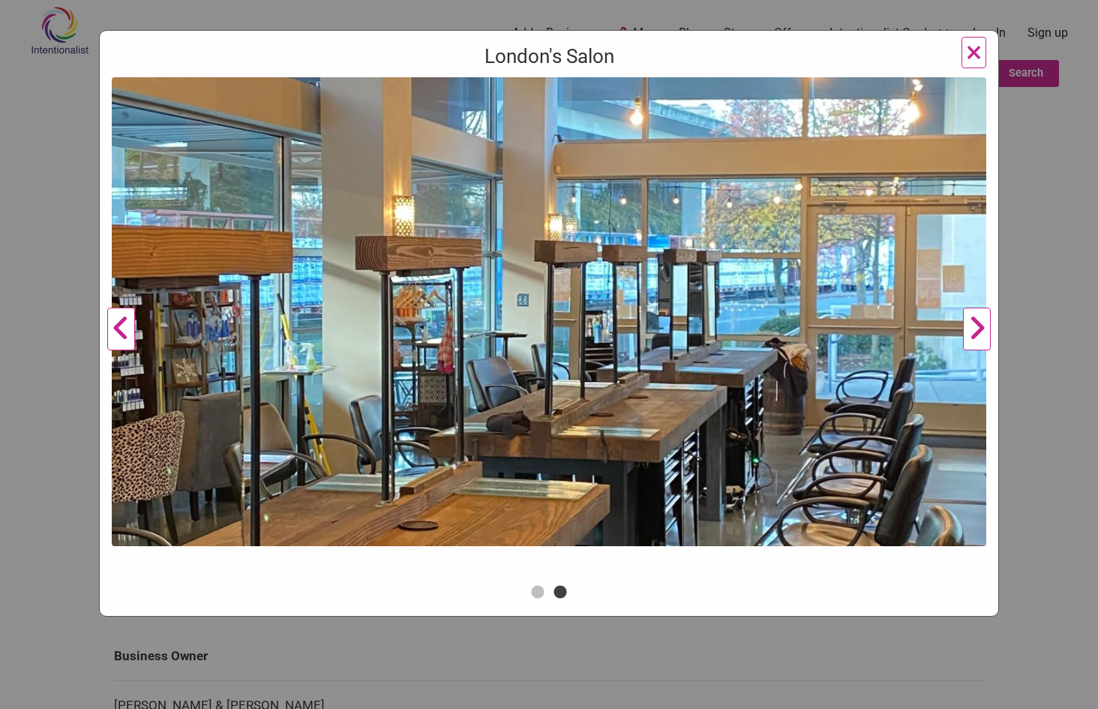
click at [978, 335] on button "Next" at bounding box center [976, 329] width 41 height 504
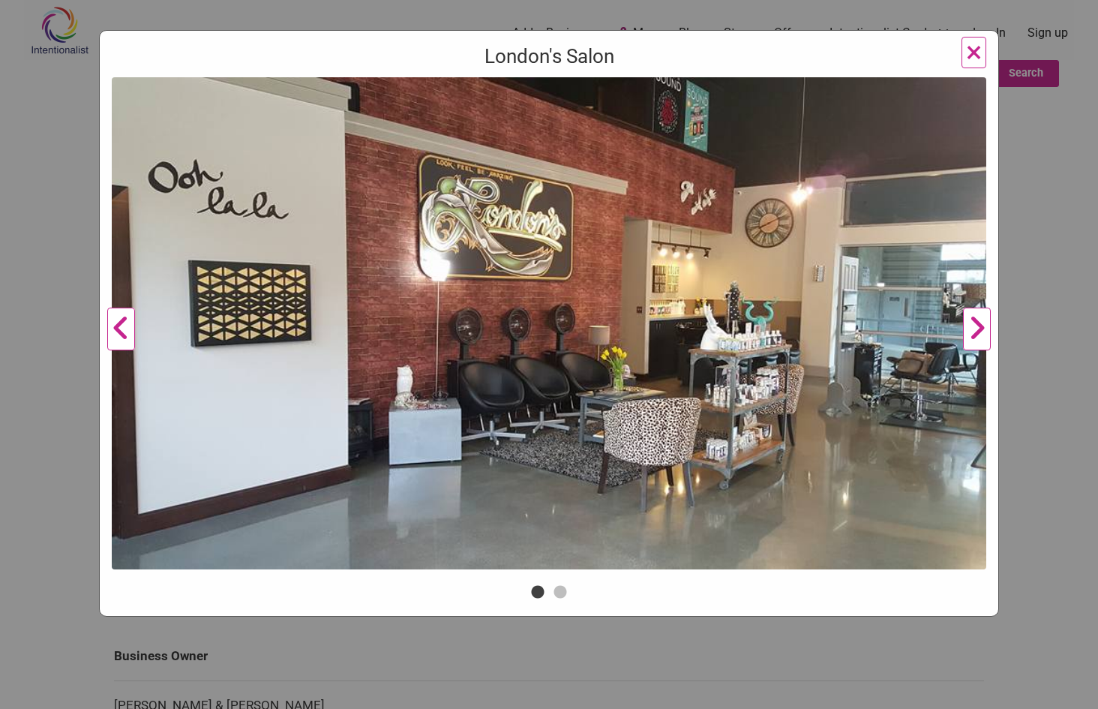
click at [978, 335] on button "Next" at bounding box center [976, 329] width 41 height 504
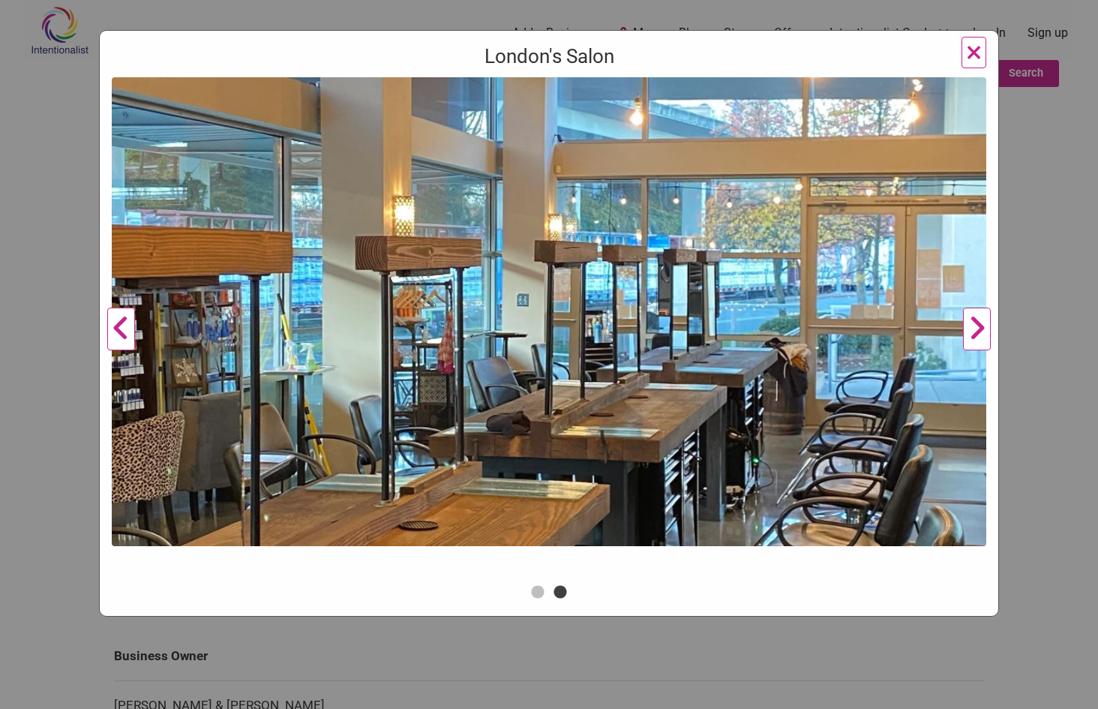
click at [978, 335] on button "Next" at bounding box center [976, 329] width 41 height 504
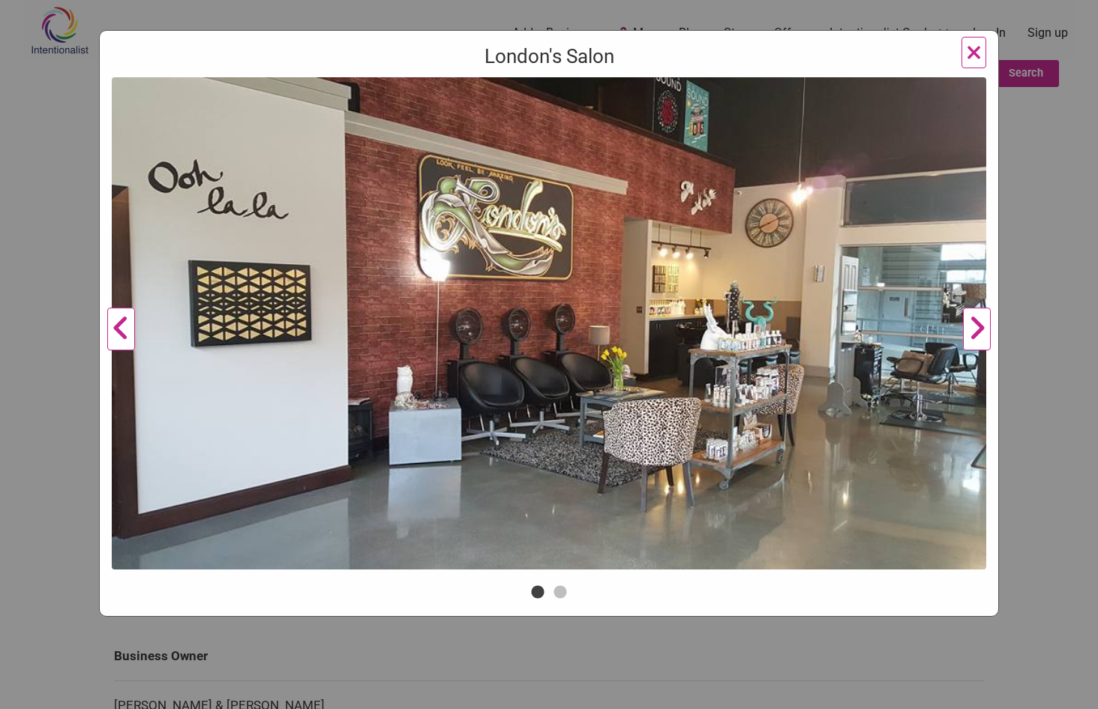
click at [972, 56] on span "×" at bounding box center [974, 52] width 16 height 35
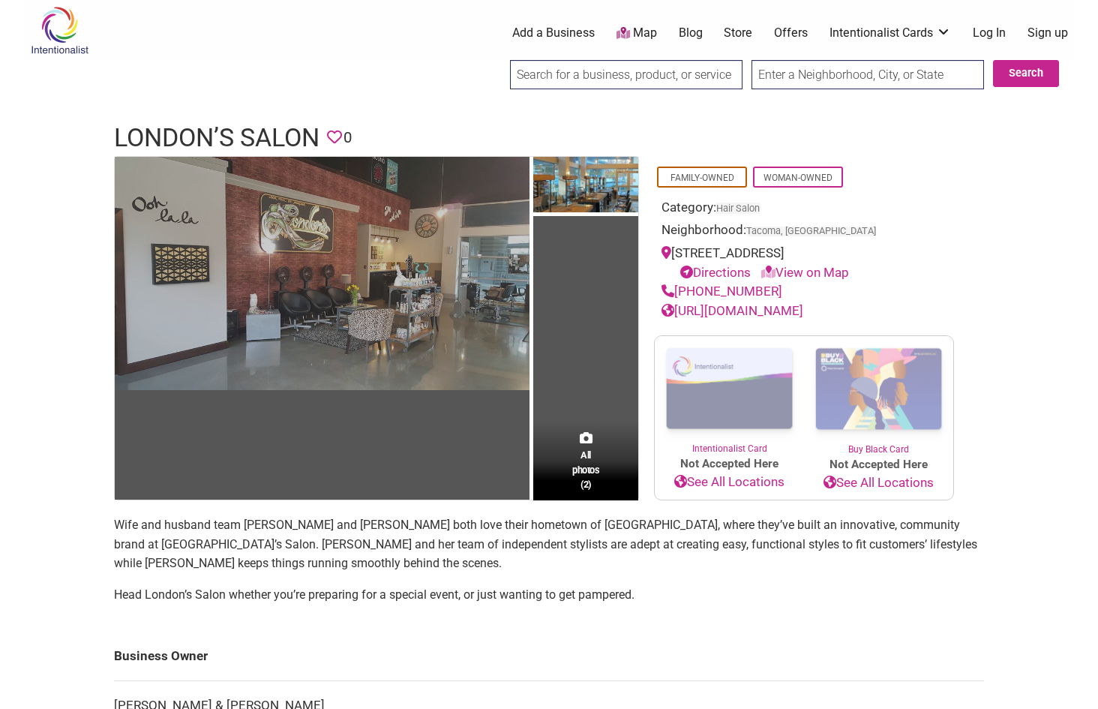
click at [488, 199] on img at bounding box center [322, 273] width 415 height 233
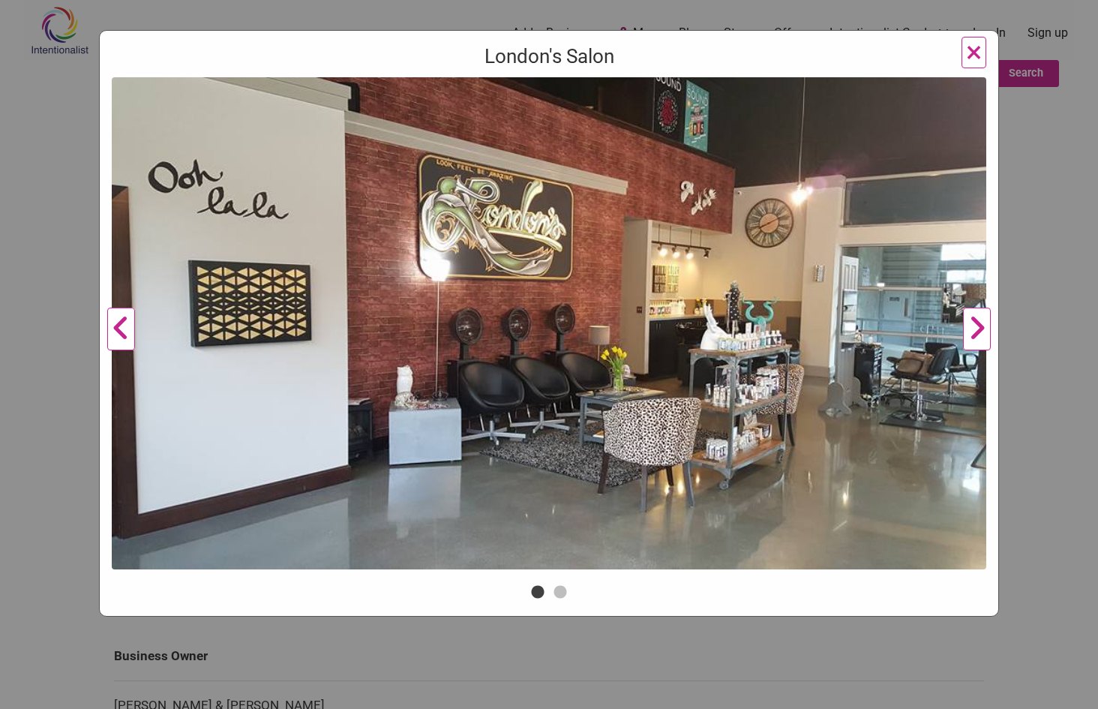
click at [975, 48] on span "×" at bounding box center [974, 52] width 16 height 35
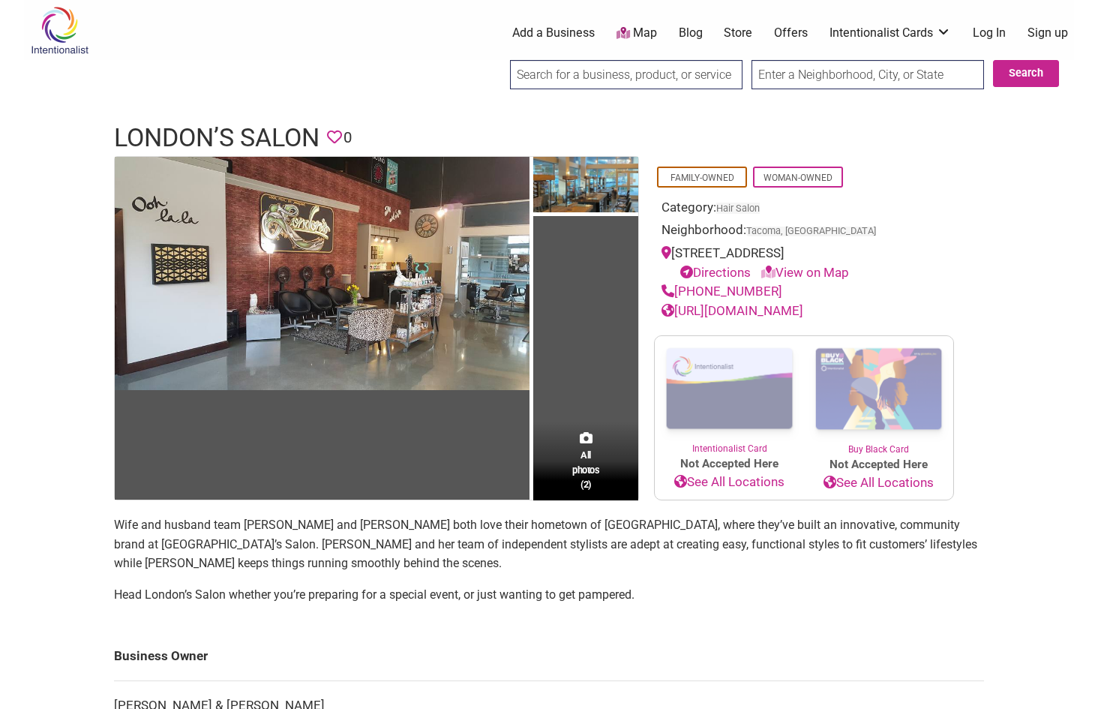
click at [755, 312] on link "[URL][DOMAIN_NAME]" at bounding box center [733, 310] width 142 height 15
click at [582, 470] on span "All photos (2)" at bounding box center [585, 469] width 27 height 43
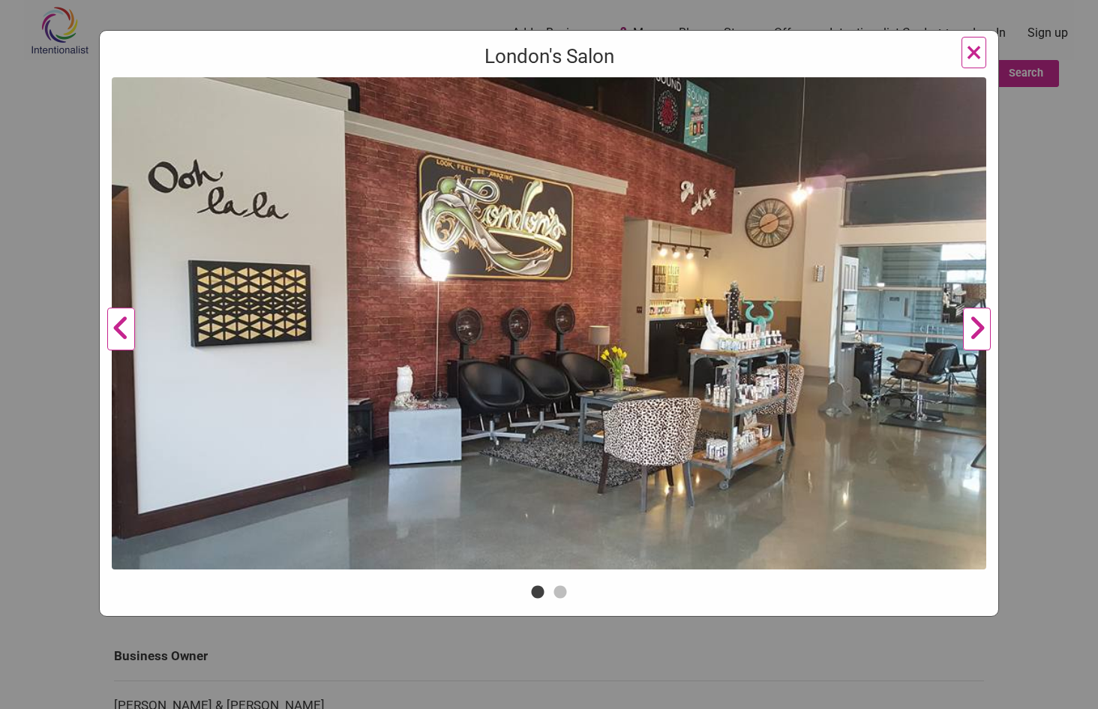
click at [986, 328] on button "Next" at bounding box center [976, 329] width 41 height 504
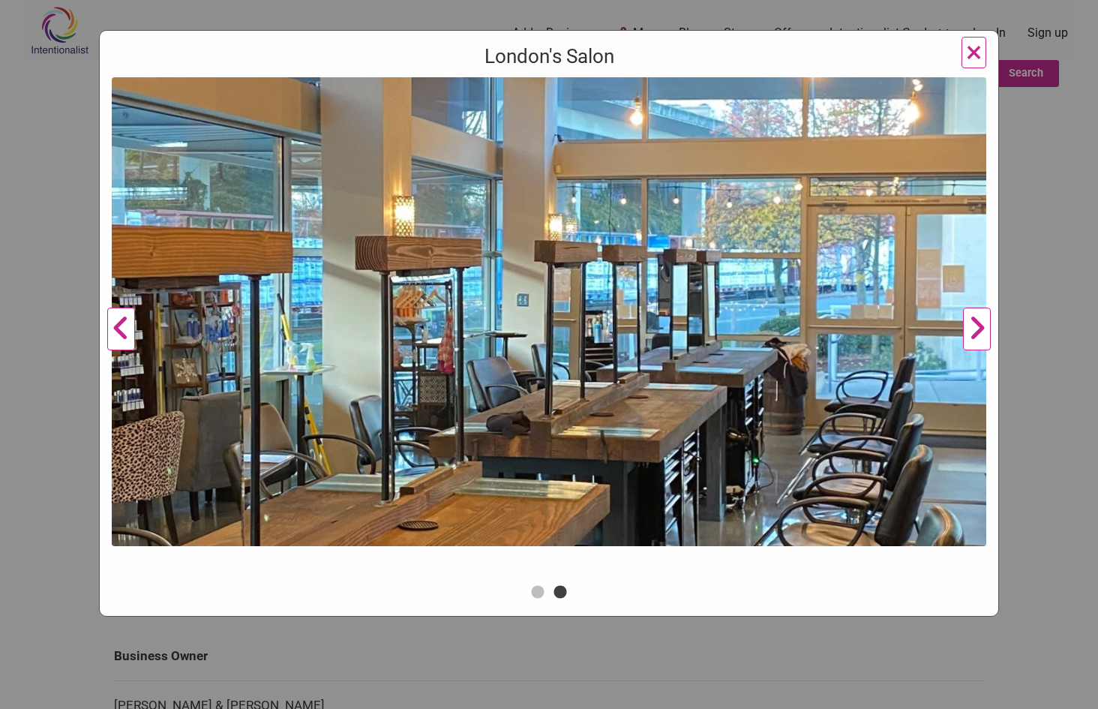
click at [986, 328] on button "Next" at bounding box center [976, 329] width 41 height 504
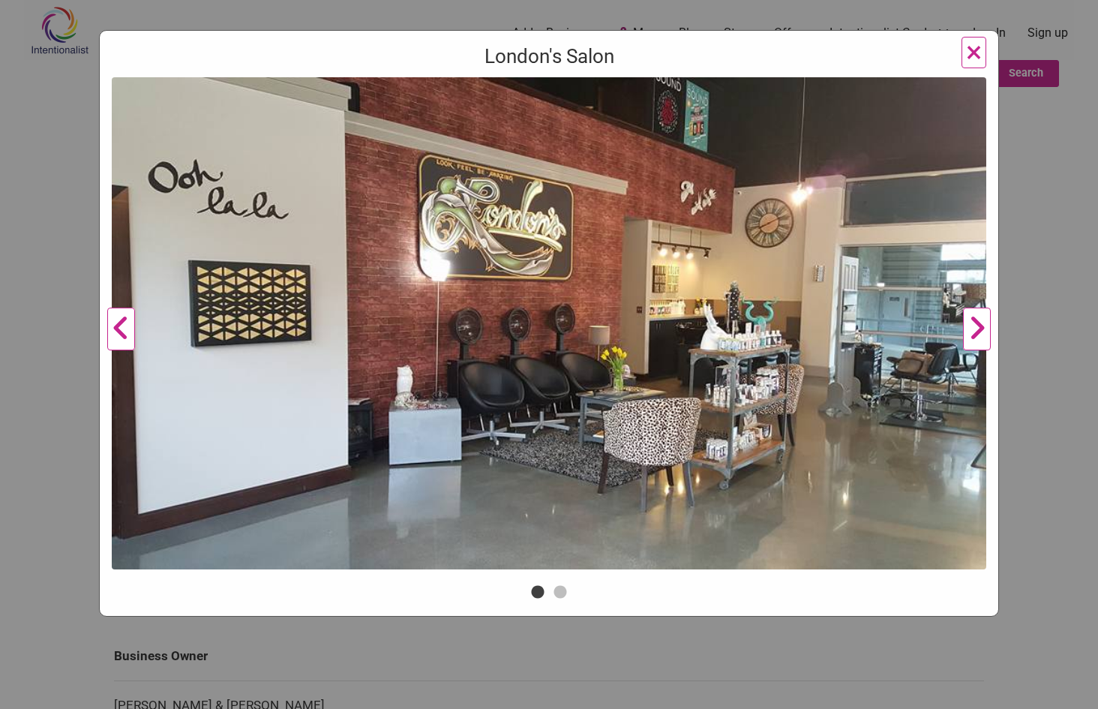
click at [986, 328] on button "Next" at bounding box center [976, 329] width 41 height 504
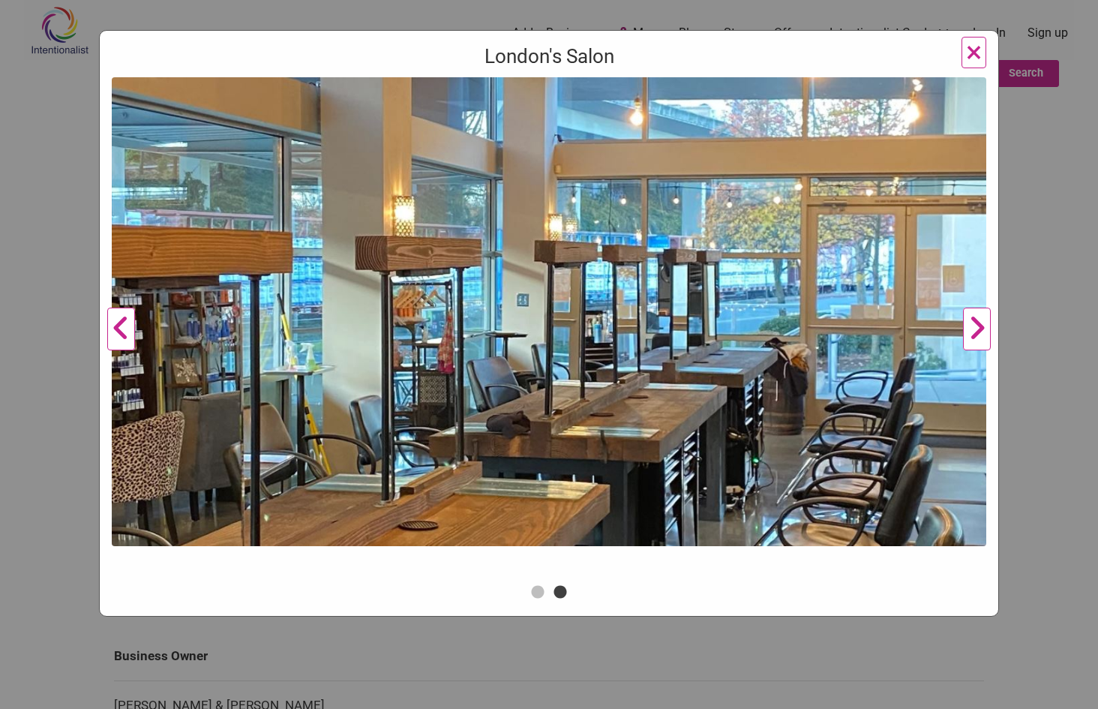
click at [986, 328] on button "Next" at bounding box center [976, 329] width 41 height 504
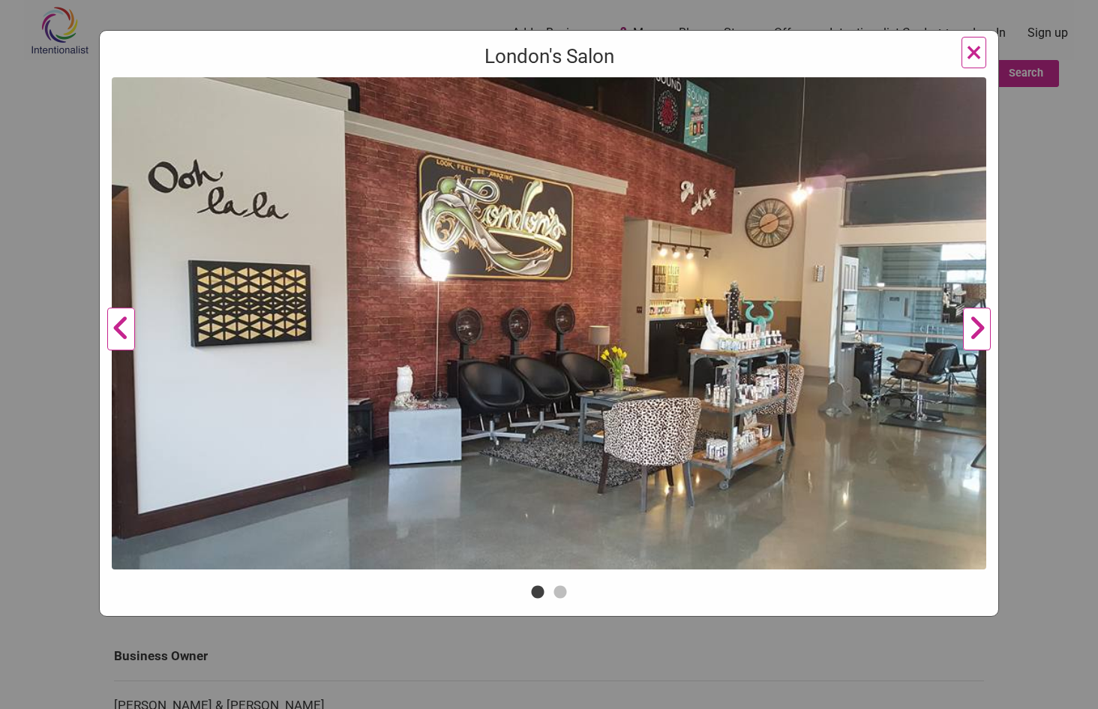
click at [986, 328] on button "Next" at bounding box center [976, 329] width 41 height 504
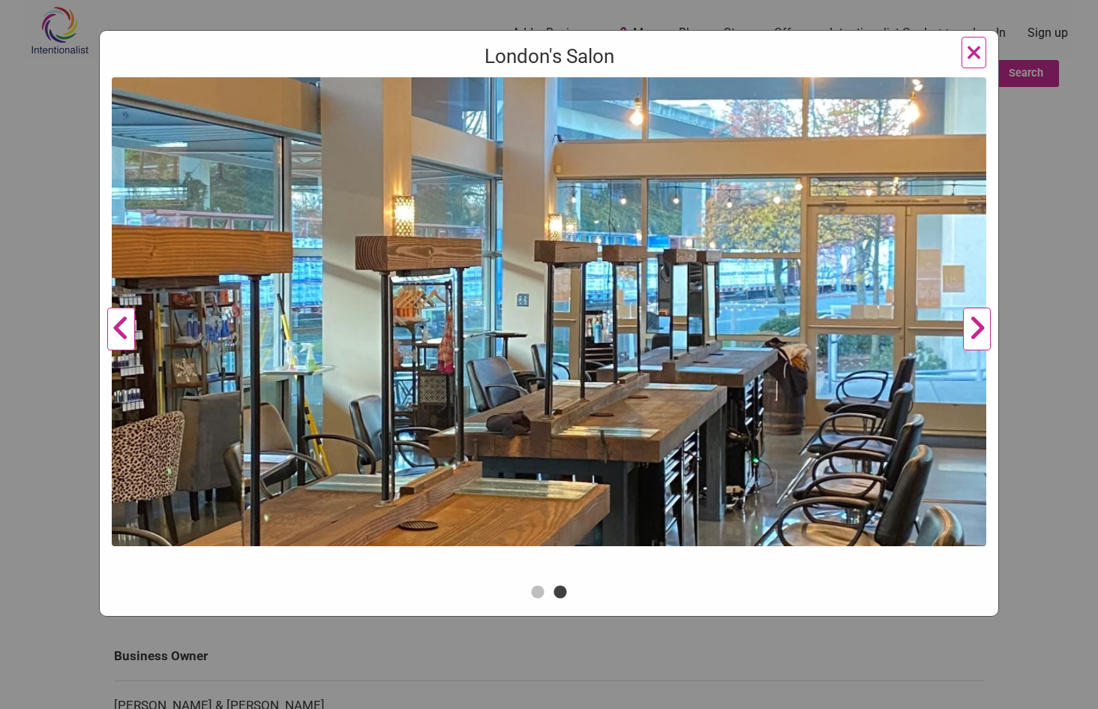
click at [986, 328] on button "Next" at bounding box center [976, 329] width 41 height 504
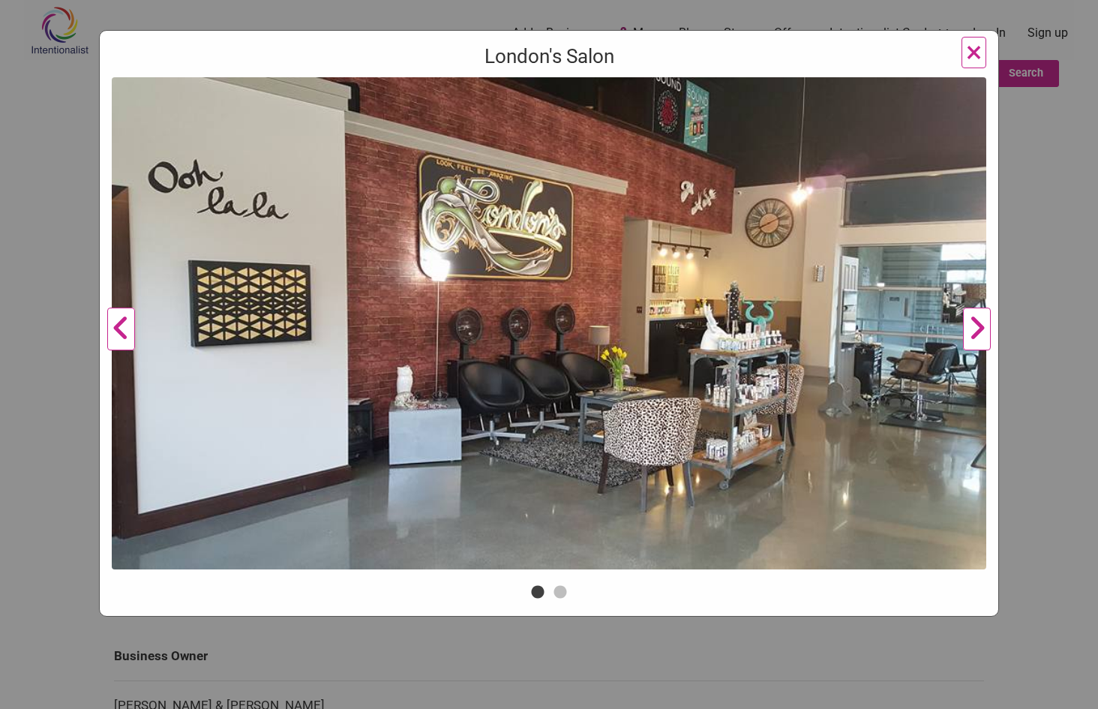
click at [986, 328] on button "Next" at bounding box center [976, 329] width 41 height 504
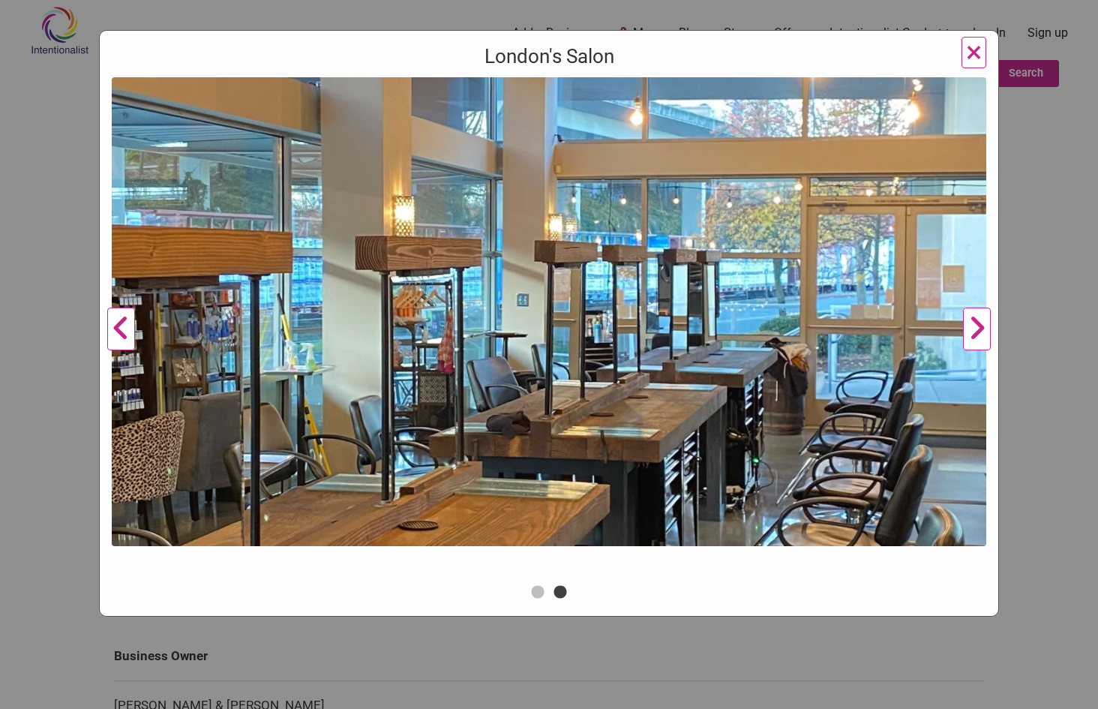
click at [986, 328] on button "Next" at bounding box center [976, 329] width 41 height 504
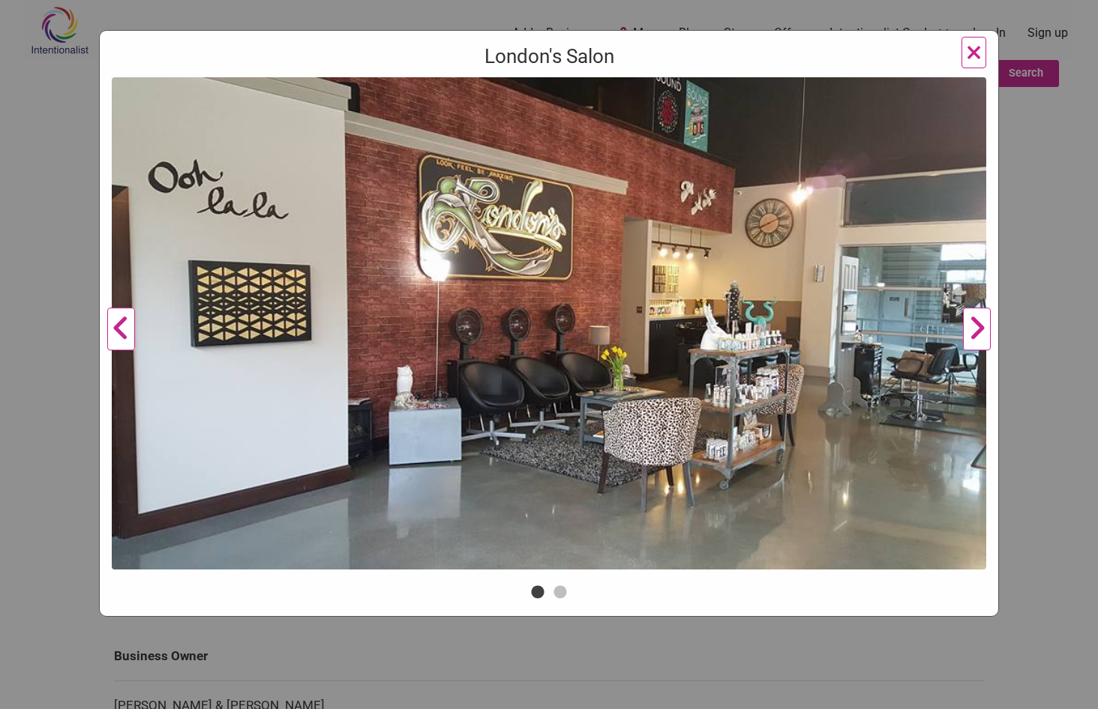
click at [986, 328] on button "Next" at bounding box center [976, 329] width 41 height 504
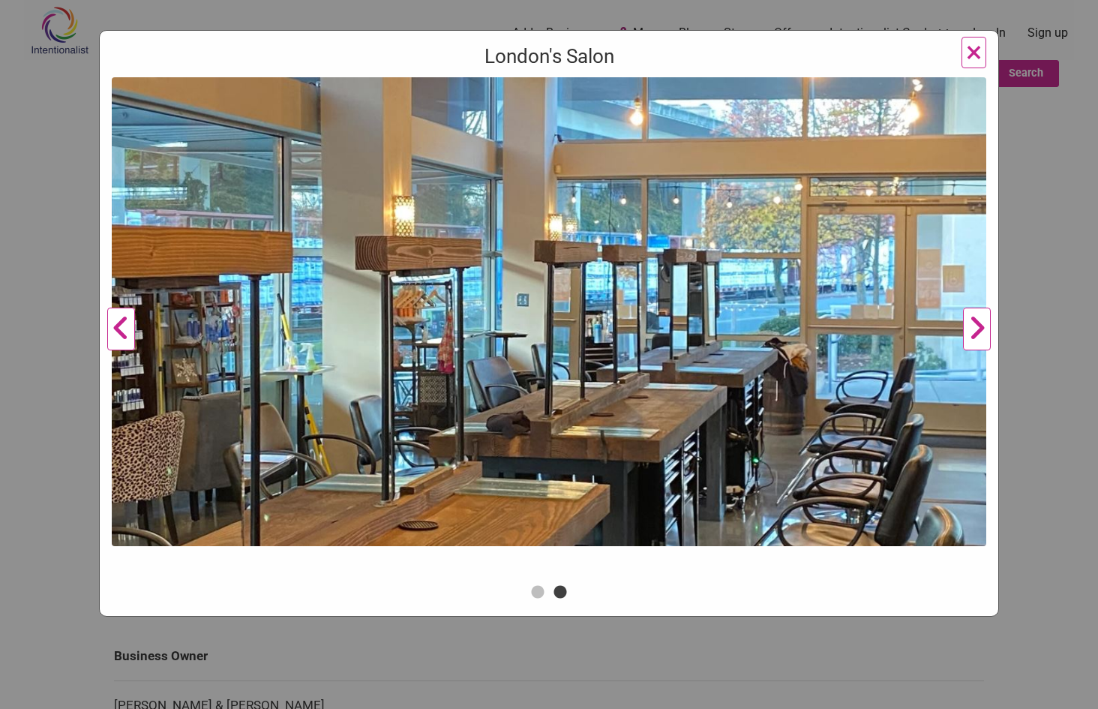
click at [986, 328] on button "Next" at bounding box center [976, 329] width 41 height 504
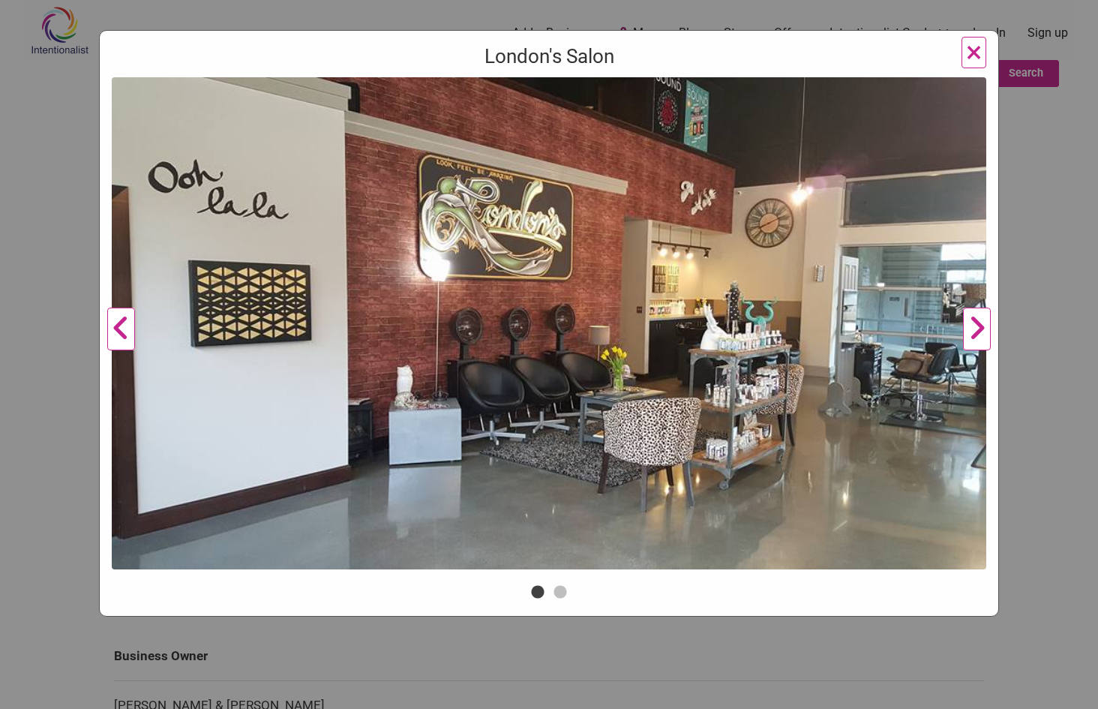
click at [986, 328] on button "Next" at bounding box center [976, 329] width 41 height 504
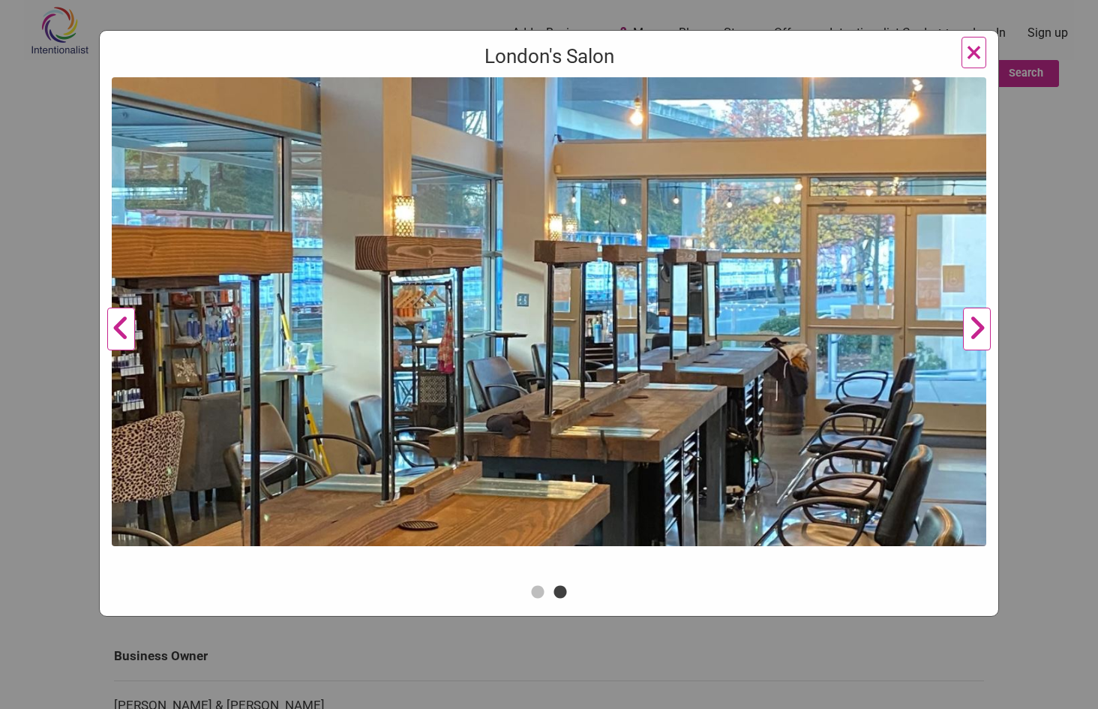
click at [986, 328] on button "Next" at bounding box center [976, 329] width 41 height 504
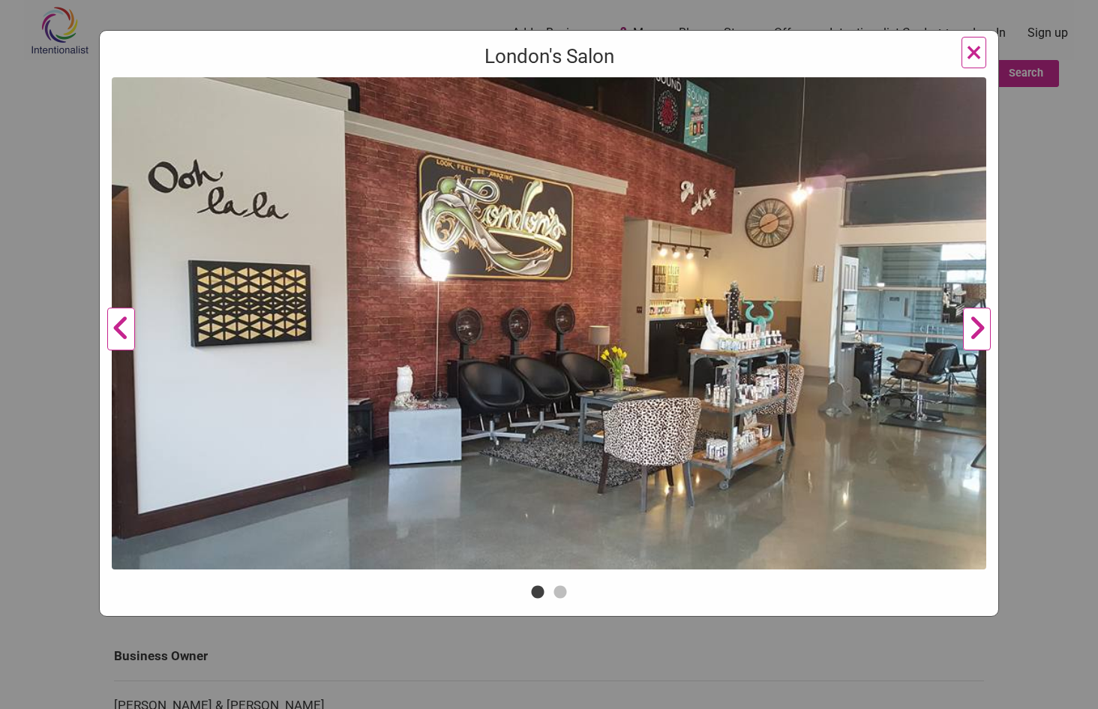
click at [986, 328] on button "Next" at bounding box center [976, 329] width 41 height 504
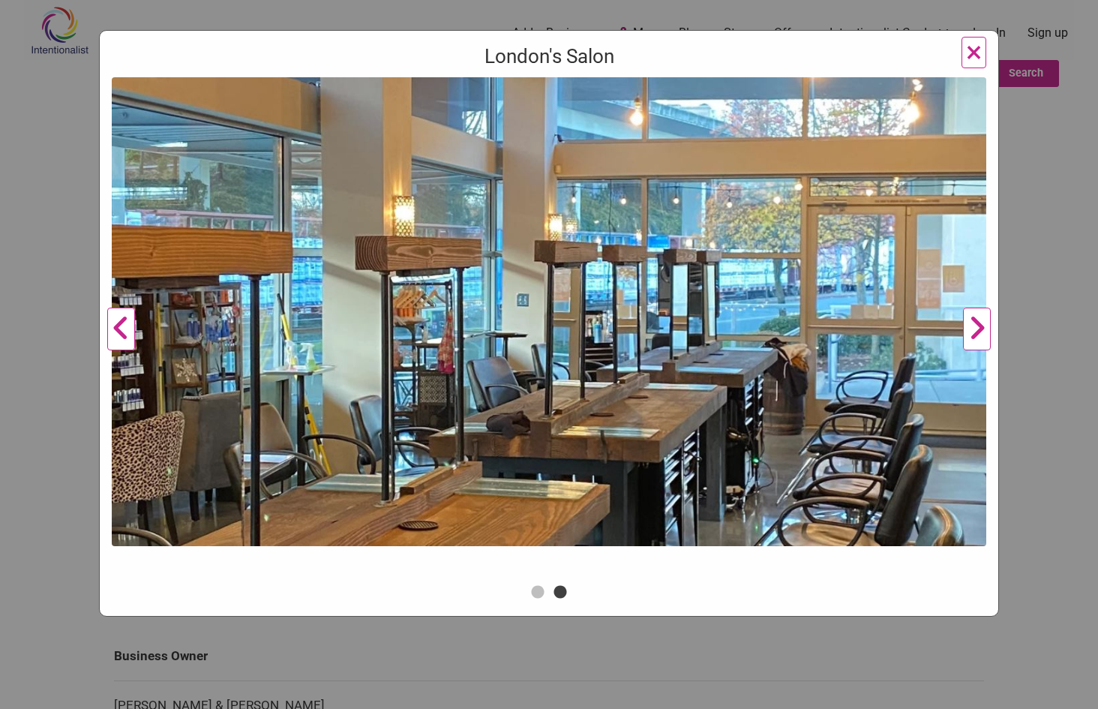
click at [986, 328] on button "Next" at bounding box center [976, 329] width 41 height 504
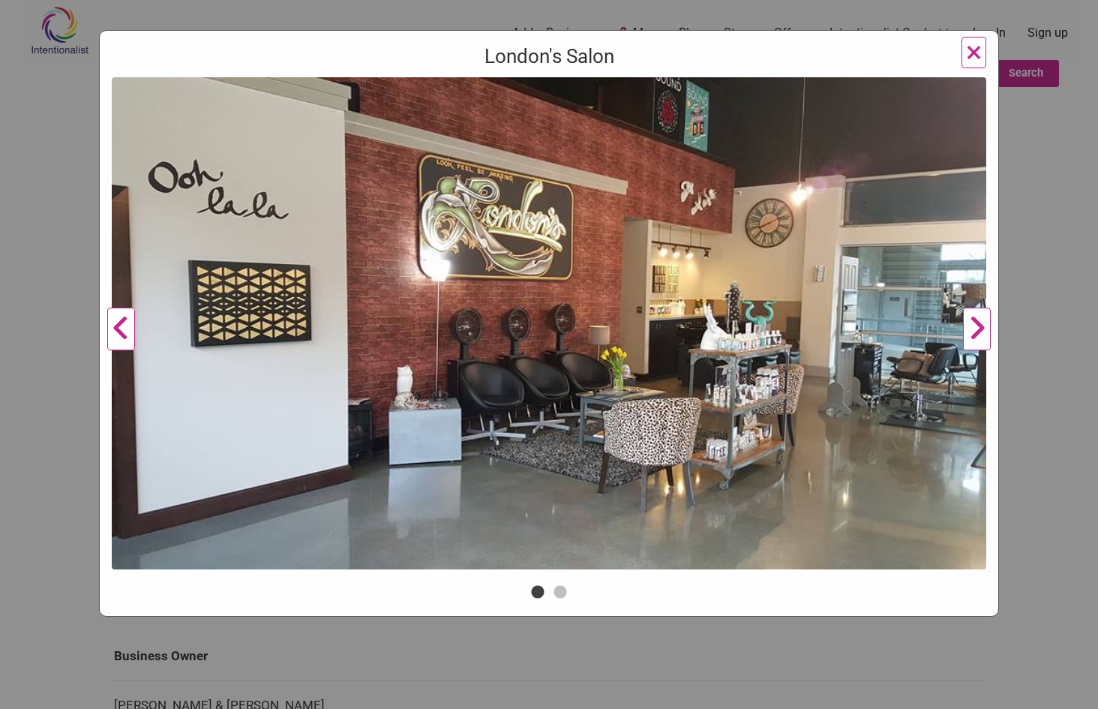
click at [986, 328] on button "Next" at bounding box center [976, 329] width 41 height 504
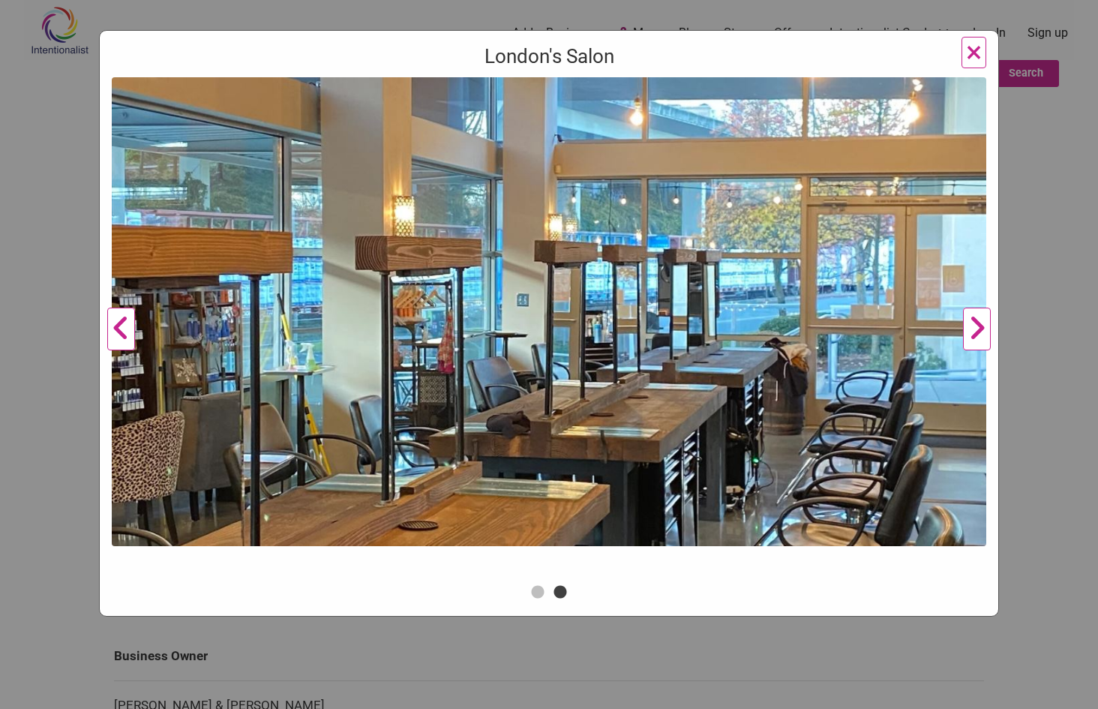
click at [972, 41] on span "×" at bounding box center [974, 52] width 16 height 35
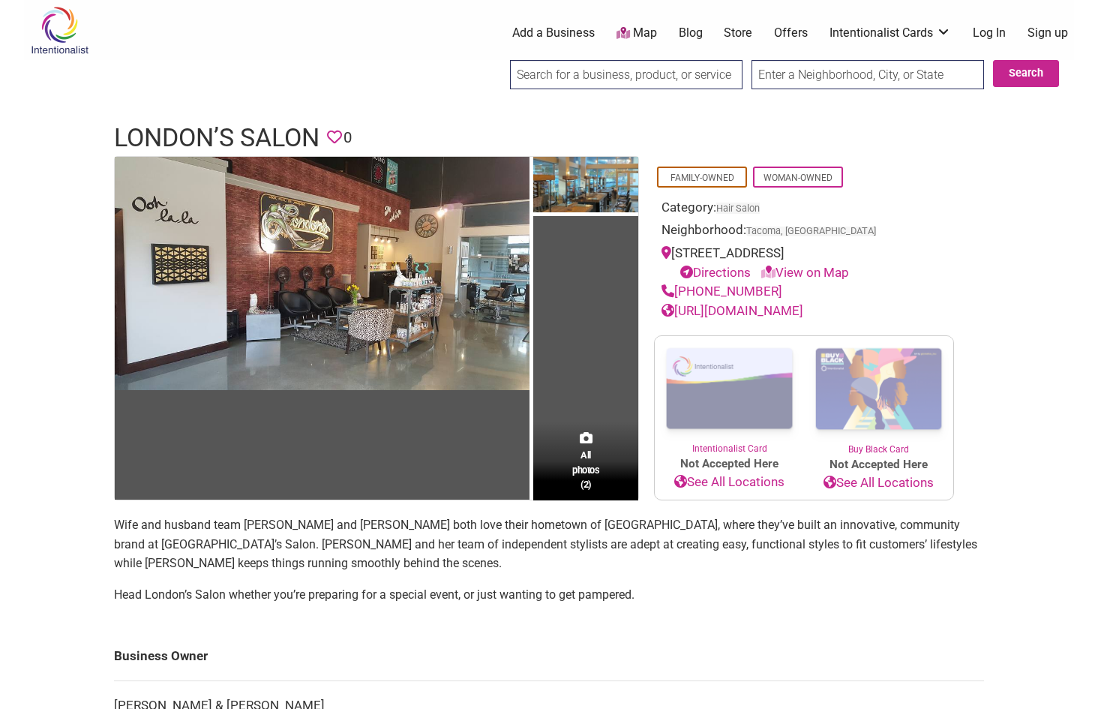
drag, startPoint x: 884, startPoint y: 250, endPoint x: 674, endPoint y: 251, distance: 210.8
click at [674, 251] on div "[STREET_ADDRESS] Directions View on Map" at bounding box center [804, 263] width 285 height 38
copy div "[STREET_ADDRESS]"
